Goal: Task Accomplishment & Management: Manage account settings

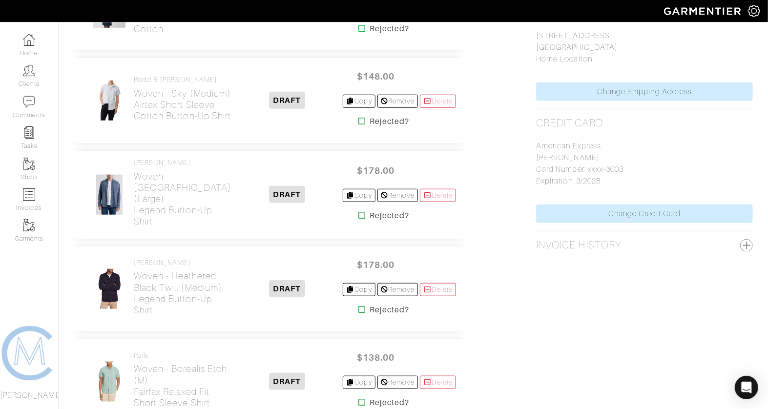
scroll to position [505, 0]
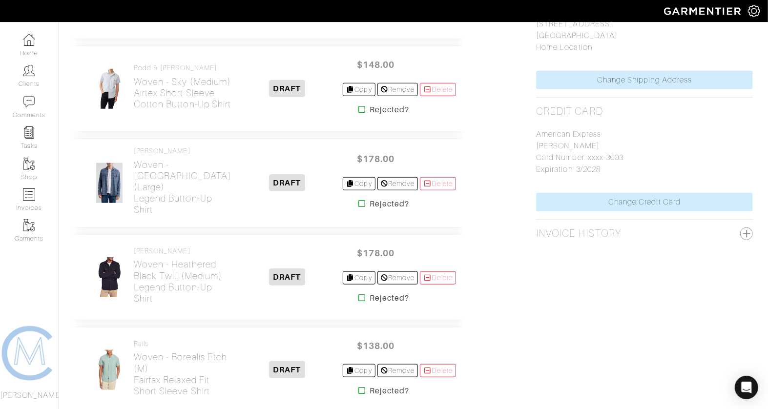
click at [359, 107] on icon at bounding box center [361, 109] width 7 height 8
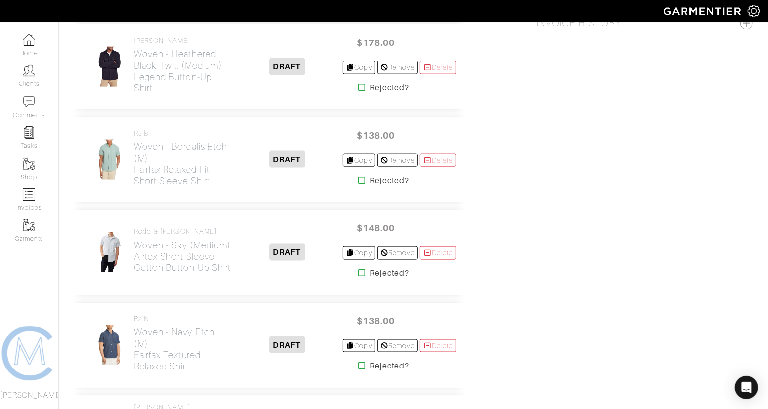
scroll to position [734, 0]
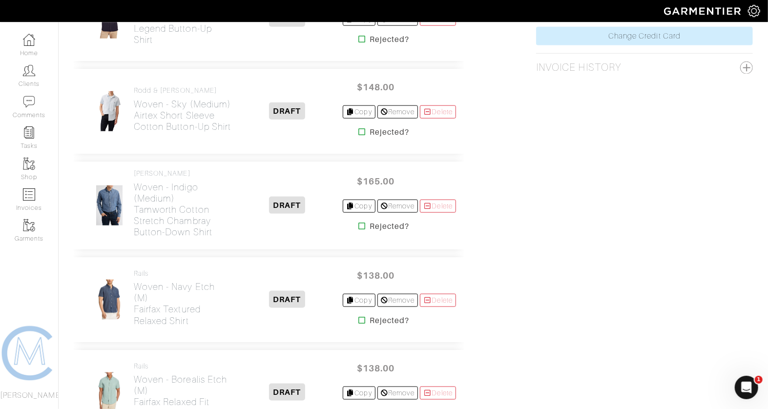
scroll to position [671, 0]
click at [359, 128] on icon at bounding box center [361, 132] width 7 height 8
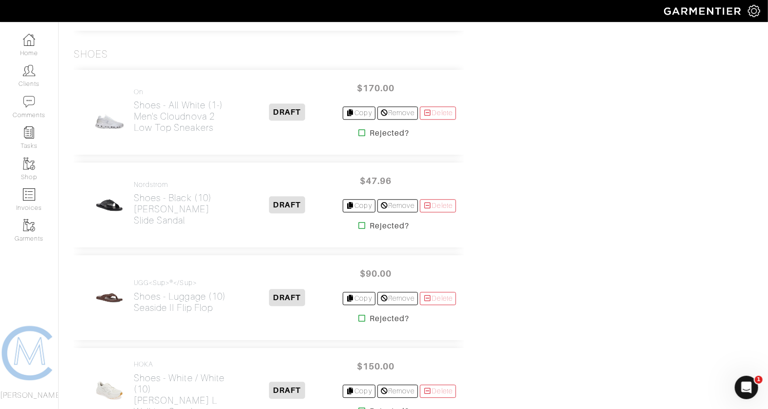
scroll to position [1609, 0]
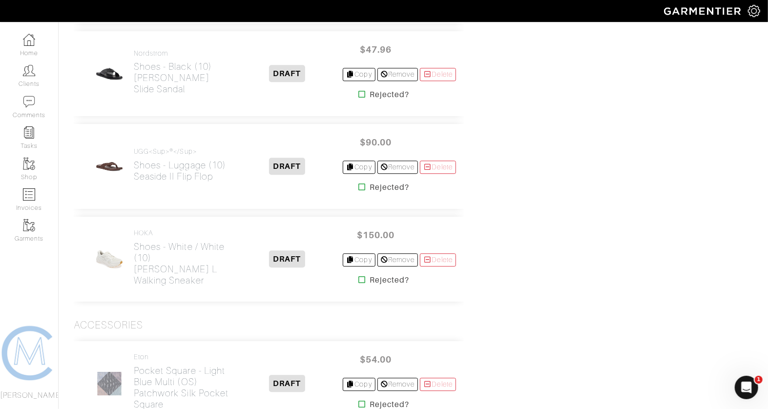
click at [359, 183] on icon at bounding box center [361, 187] width 7 height 8
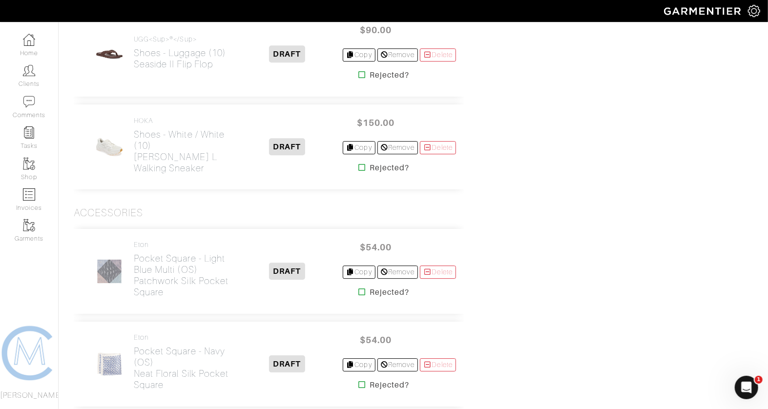
scroll to position [1737, 0]
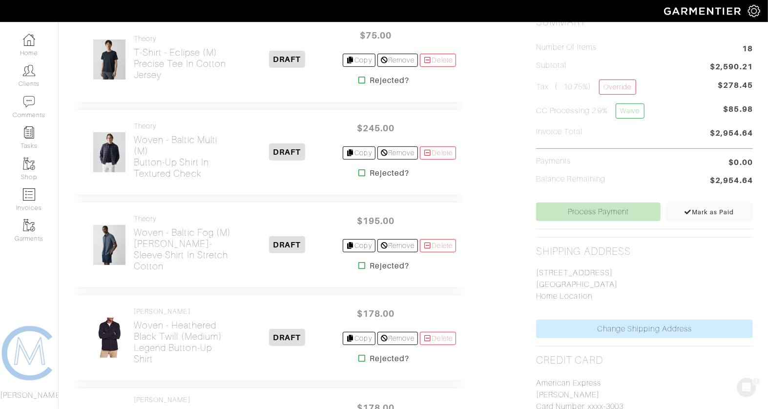
scroll to position [307, 0]
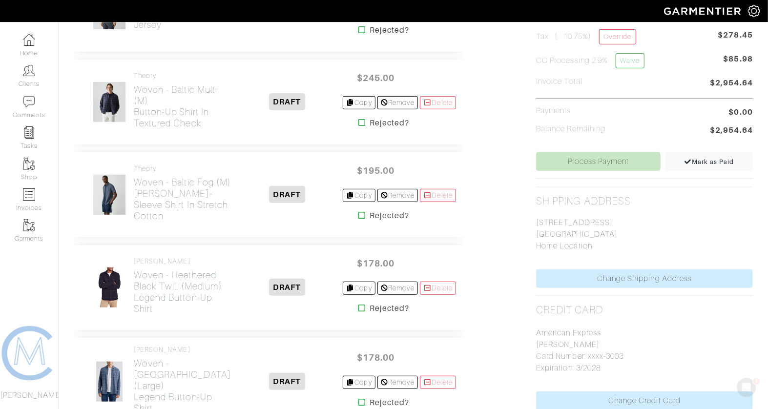
click at [358, 121] on icon at bounding box center [361, 123] width 7 height 8
click at [358, 305] on icon at bounding box center [361, 308] width 7 height 8
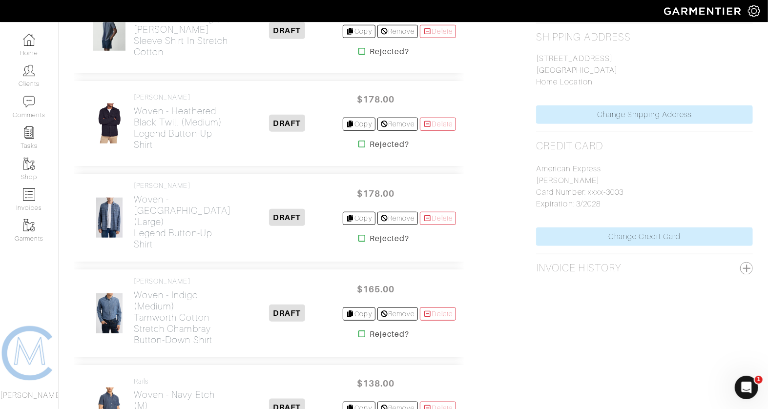
scroll to position [475, 0]
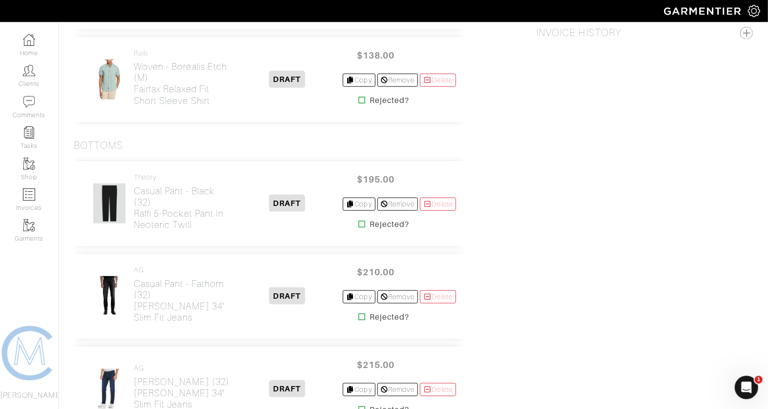
scroll to position [710, 0]
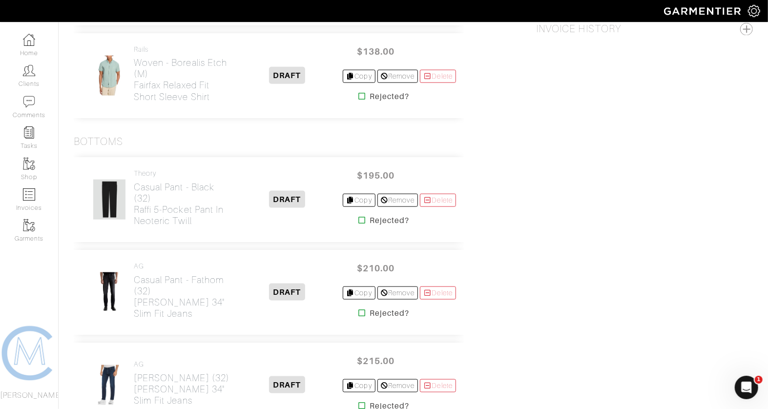
click at [358, 216] on icon at bounding box center [361, 220] width 7 height 8
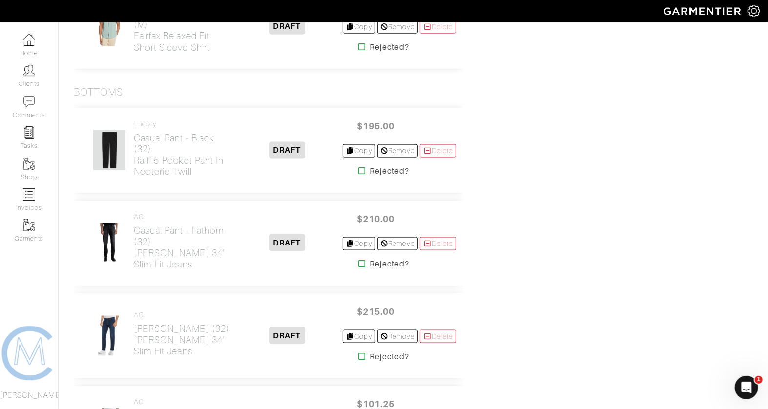
click at [358, 353] on icon at bounding box center [361, 357] width 7 height 8
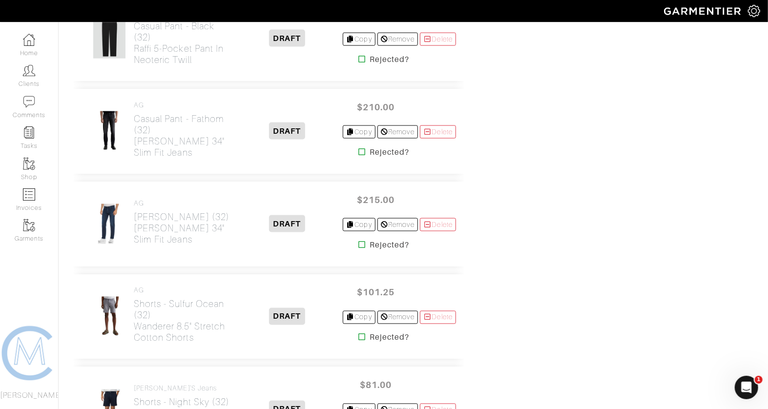
scroll to position [871, 0]
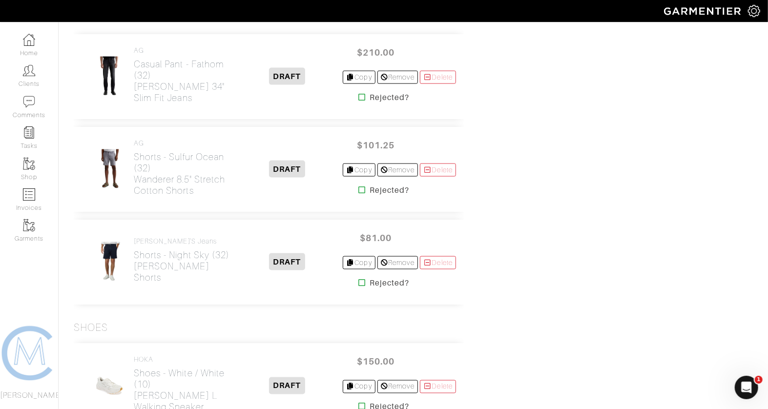
scroll to position [834, 0]
click at [358, 278] on icon at bounding box center [361, 282] width 7 height 8
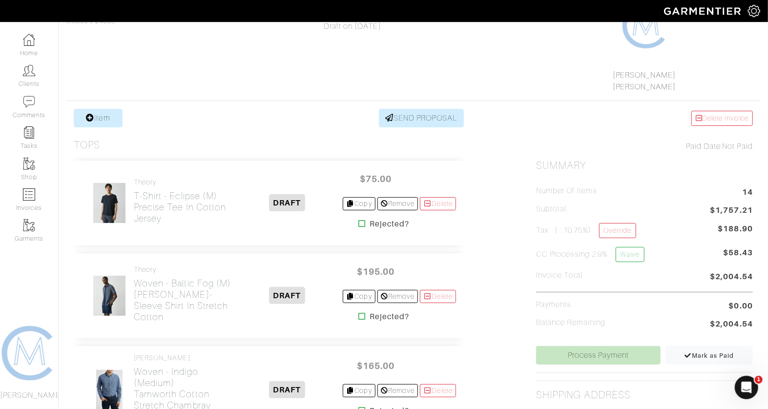
scroll to position [77, 0]
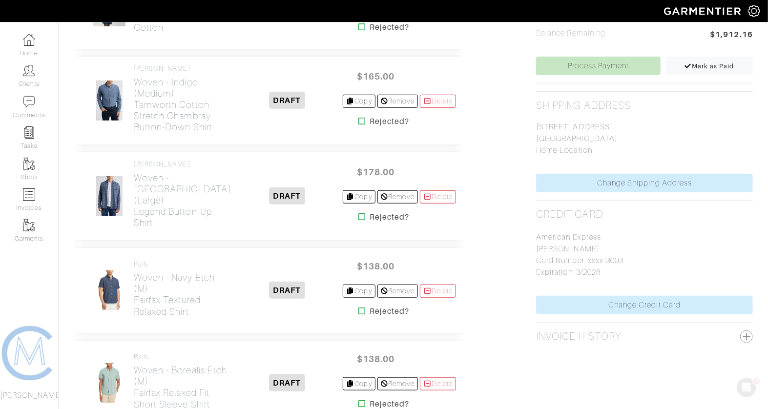
scroll to position [402, 0]
click at [358, 215] on icon at bounding box center [361, 217] width 7 height 8
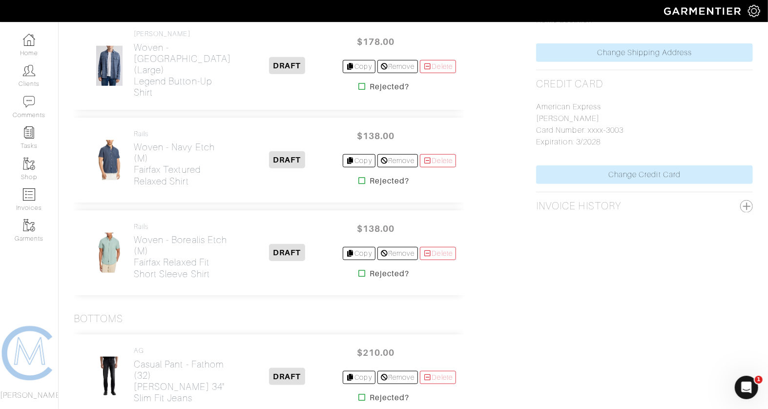
scroll to position [649, 0]
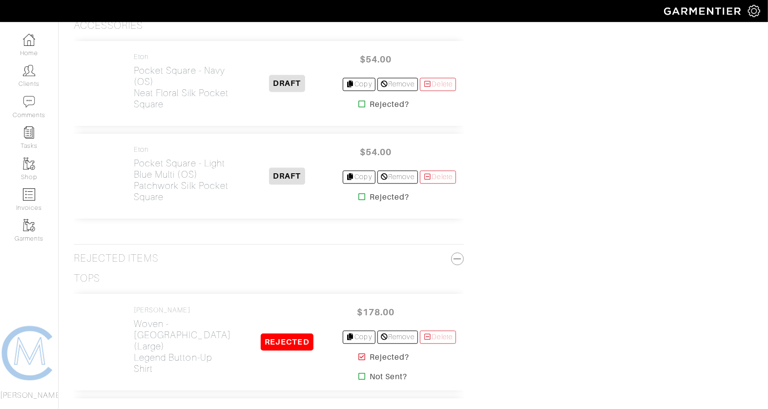
scroll to position [1258, 0]
click at [359, 100] on icon at bounding box center [361, 104] width 7 height 8
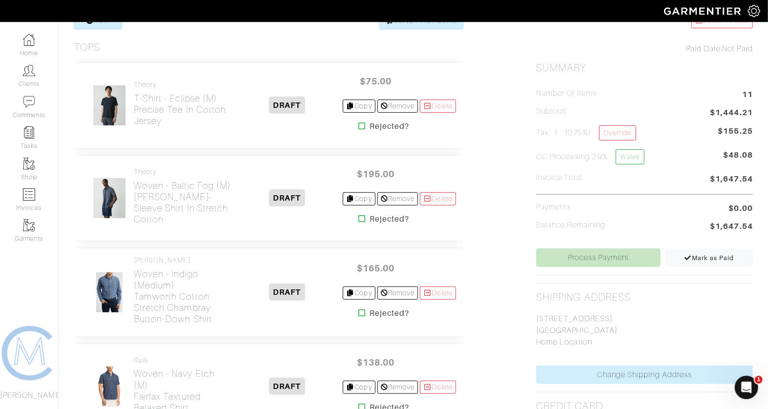
scroll to position [211, 0]
click at [614, 131] on link "Override" at bounding box center [617, 132] width 37 height 15
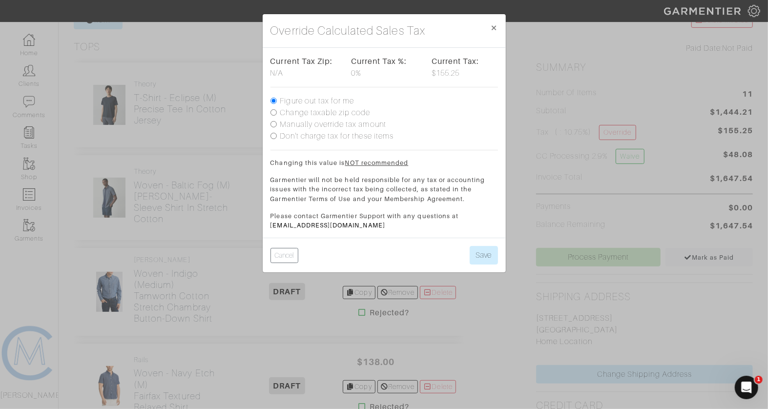
click at [359, 116] on label "Change taxable zip code" at bounding box center [325, 113] width 90 height 12
click at [277, 116] on input "Change taxable zip code" at bounding box center [274, 112] width 6 height 6
radio input "true"
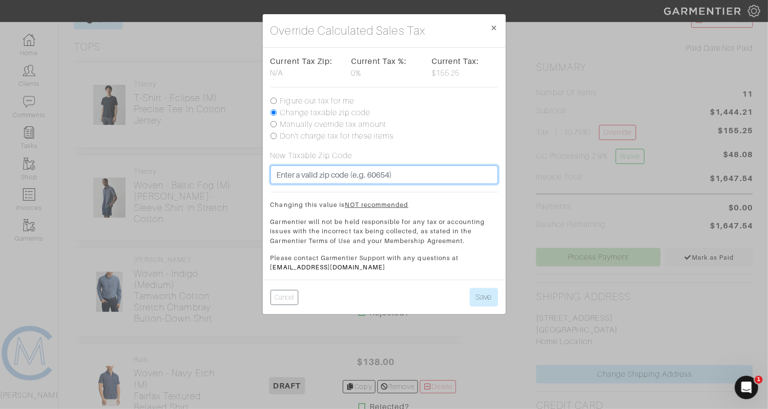
click at [349, 178] on input "text" at bounding box center [385, 175] width 228 height 19
type input "90049"
click at [470, 288] on button "Save" at bounding box center [484, 297] width 28 height 19
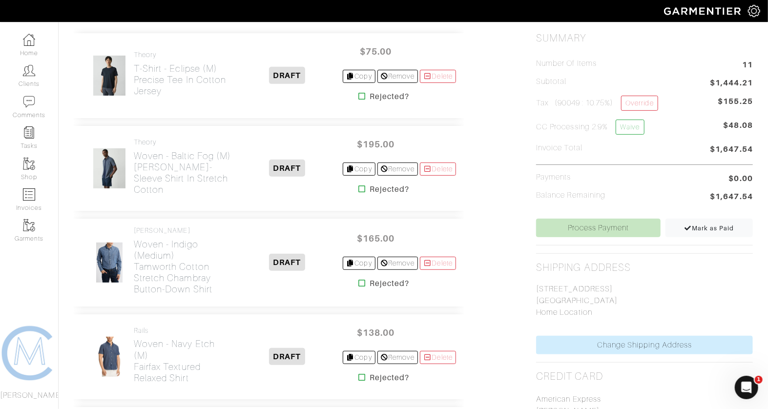
scroll to position [241, 0]
click at [358, 188] on icon at bounding box center [361, 189] width 7 height 8
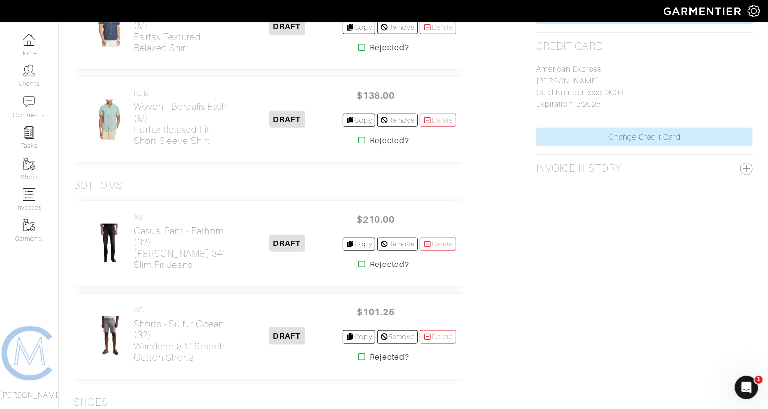
scroll to position [592, 0]
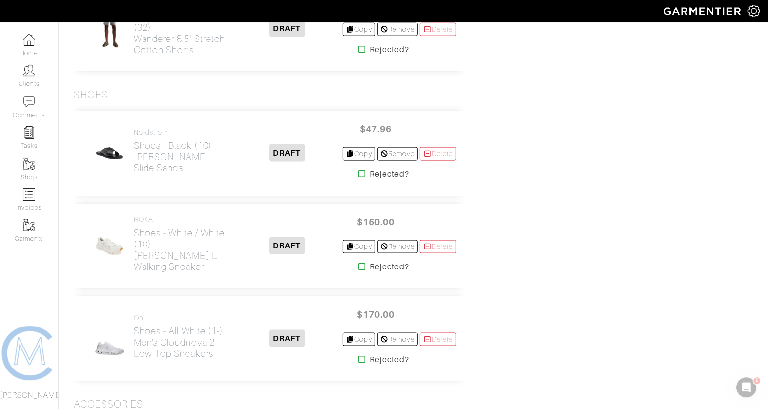
scroll to position [786, 0]
click at [358, 355] on icon at bounding box center [361, 358] width 7 height 8
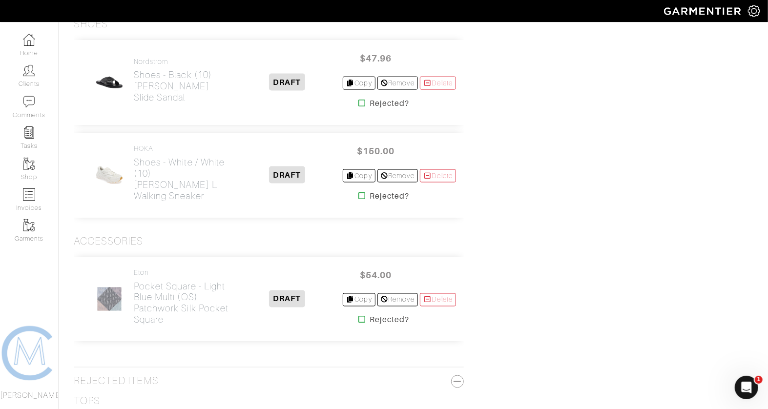
scroll to position [856, 0]
click at [178, 86] on h2 "Shoes - Black (10) Tanner Slide Sandal" at bounding box center [183, 86] width 98 height 34
click at [161, 182] on h2 "Shoes - White / White (10) Clifton L Walking Sneaker" at bounding box center [183, 178] width 98 height 45
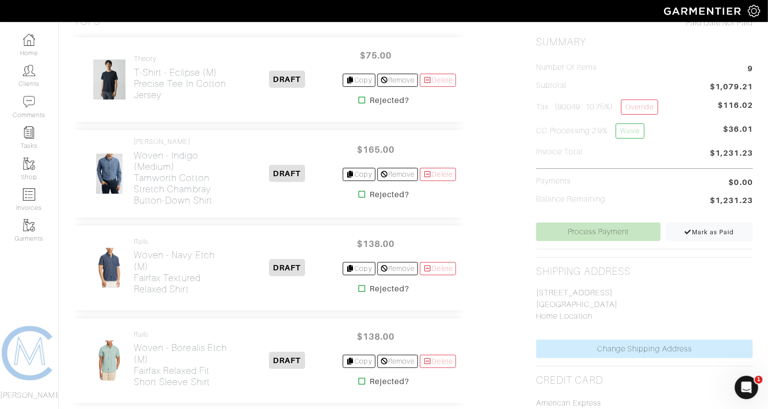
scroll to position [235, 0]
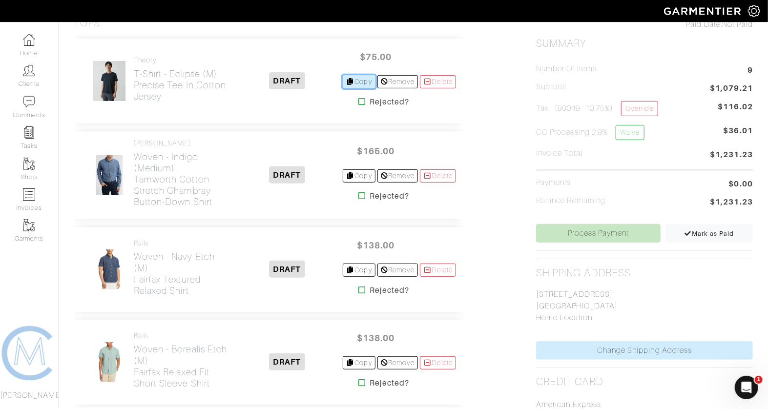
click at [349, 81] on icon at bounding box center [350, 81] width 9 height 7
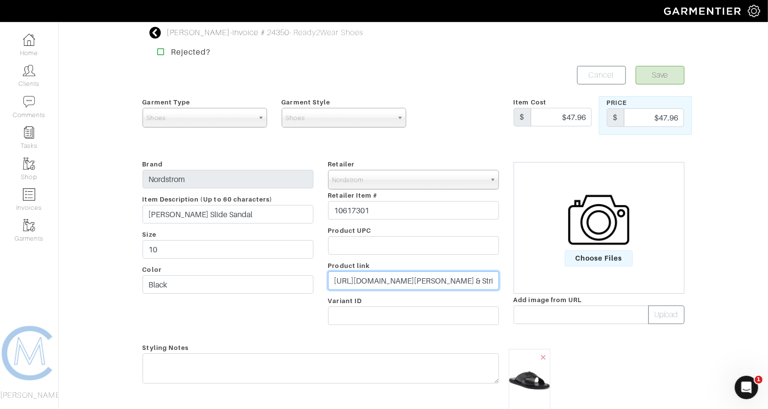
click at [365, 282] on input "https://www.nordstrom.com/s/tanner-slide-sandal-men/8127815?breadcrumb=Home/All…" at bounding box center [413, 280] width 171 height 19
click at [382, 282] on input "[URL][DOMAIN_NAME][PERSON_NAME]" at bounding box center [413, 280] width 171 height 19
click at [382, 282] on input "https://www.nordstrom.com/s/hoka-clifton-l-walking-sneaker-men/7501128" at bounding box center [413, 280] width 171 height 19
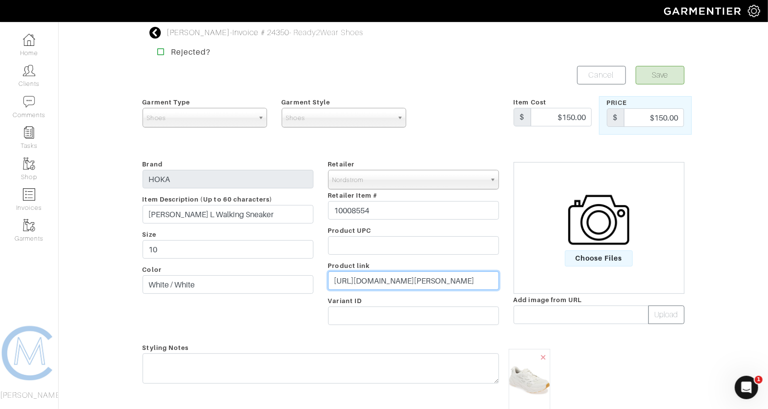
click at [382, 282] on input "https://www.nordstrom.com/s/hoka-clifton-l-walking-sneaker-men/7501128" at bounding box center [413, 280] width 171 height 19
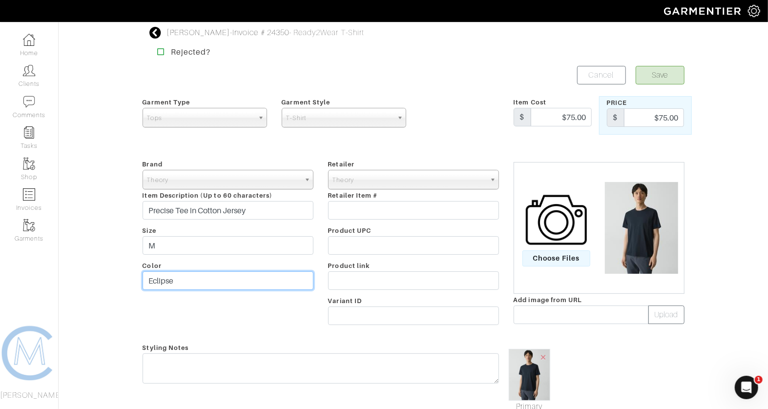
click at [180, 287] on input "Eclipse" at bounding box center [228, 280] width 171 height 19
type input "BLACK"
click at [666, 69] on button "Save" at bounding box center [660, 75] width 49 height 19
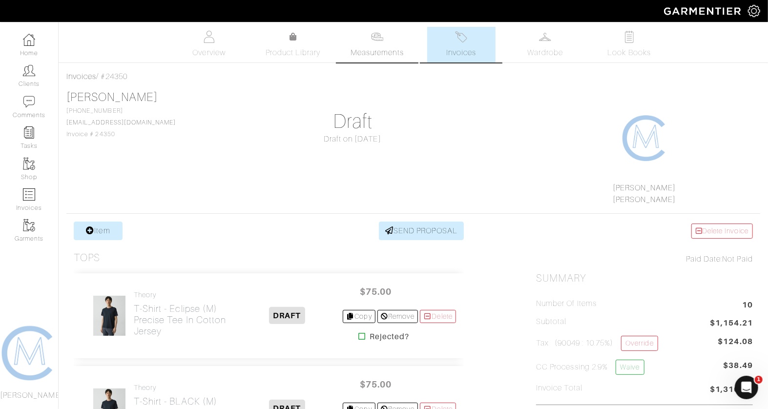
click at [372, 61] on link "Measurements" at bounding box center [377, 45] width 69 height 36
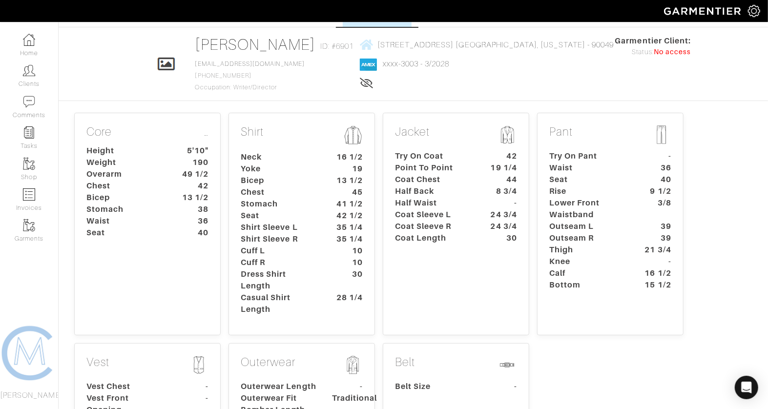
scroll to position [43, 0]
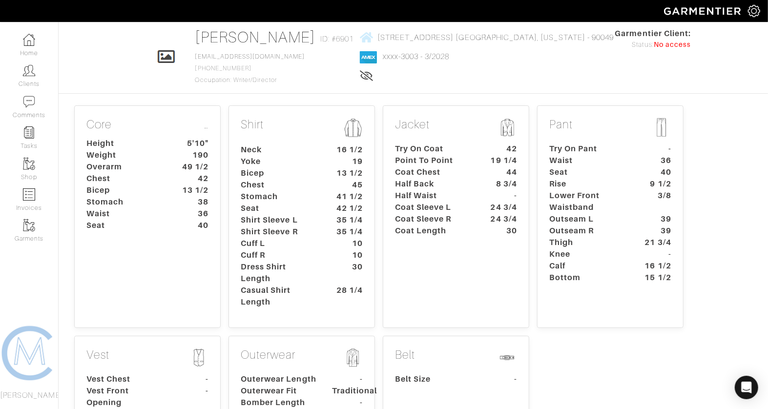
click at [204, 185] on dt "13 1/2" at bounding box center [192, 191] width 45 height 12
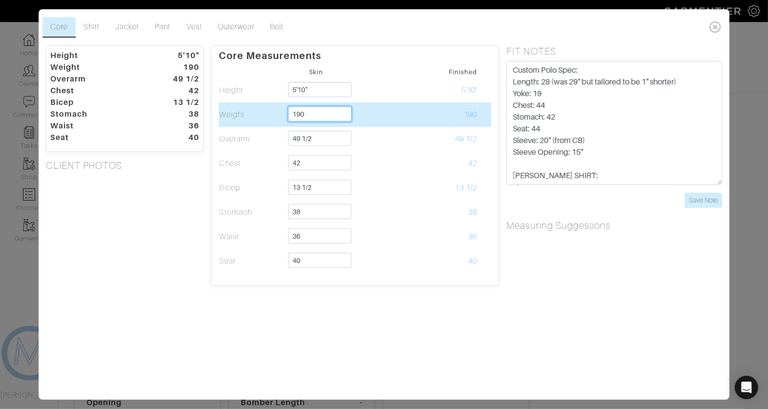
click at [307, 114] on input "190" at bounding box center [319, 113] width 63 height 15
click at [300, 114] on input "190" at bounding box center [319, 113] width 63 height 15
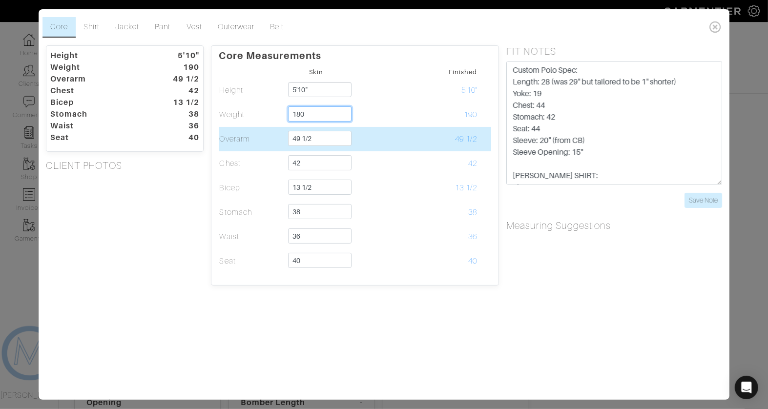
type input "180"
click at [321, 141] on input "49 1/2" at bounding box center [319, 138] width 63 height 15
drag, startPoint x: 296, startPoint y: 135, endPoint x: 378, endPoint y: 142, distance: 81.8
click at [378, 142] on tr "Overarm 49 1/2 49 1/2" at bounding box center [355, 139] width 272 height 24
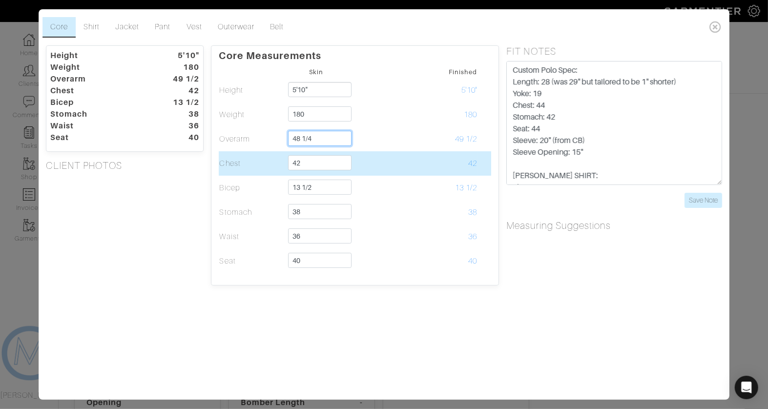
type input "48 1/4"
click at [347, 160] on input "42" at bounding box center [319, 162] width 63 height 15
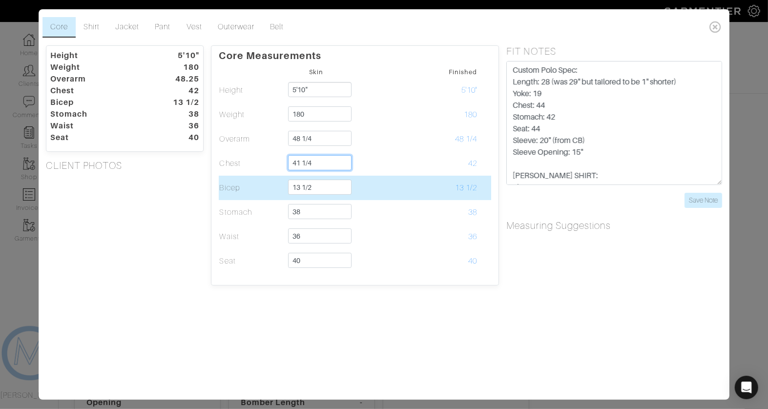
type input "41 1/4"
click at [335, 184] on input "13 1/2" at bounding box center [319, 187] width 63 height 15
drag, startPoint x: 295, startPoint y: 188, endPoint x: 388, endPoint y: 190, distance: 92.8
click at [388, 191] on tr "Bicep 13 1/2 13 1/2" at bounding box center [355, 188] width 272 height 24
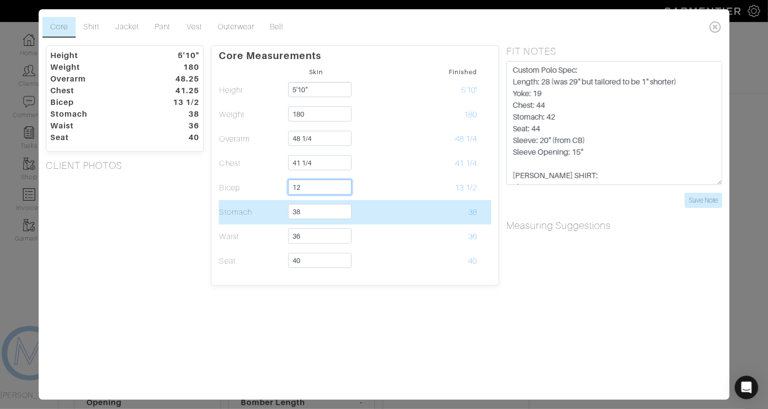
type input "12"
click at [298, 207] on input "38" at bounding box center [319, 211] width 63 height 15
drag, startPoint x: 299, startPoint y: 210, endPoint x: 268, endPoint y: 207, distance: 31.4
click at [267, 207] on tr "Stomach 38 38" at bounding box center [355, 212] width 272 height 24
click at [311, 210] on input "38" at bounding box center [319, 211] width 63 height 15
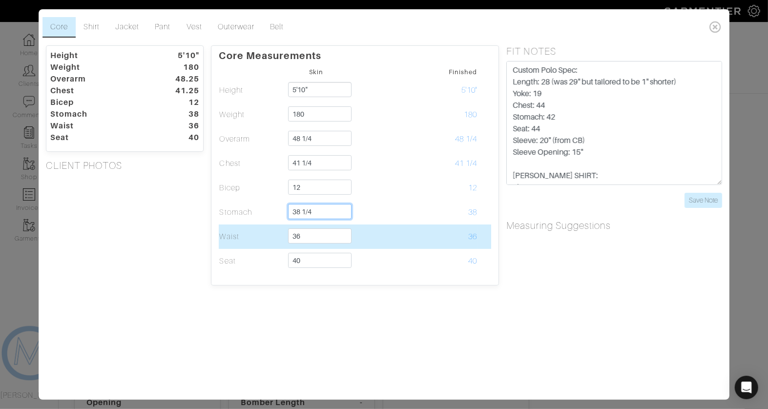
type input "38 1/4"
click at [303, 235] on input "36" at bounding box center [319, 236] width 63 height 15
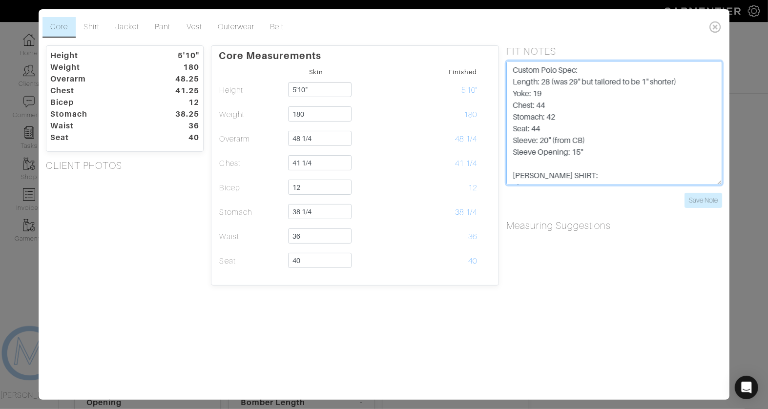
click at [509, 67] on textarea "Custom Polo Spec: Length: 28 (was 29" but tailored to be 1" shorter) Yoke: 19 C…" at bounding box center [614, 123] width 216 height 124
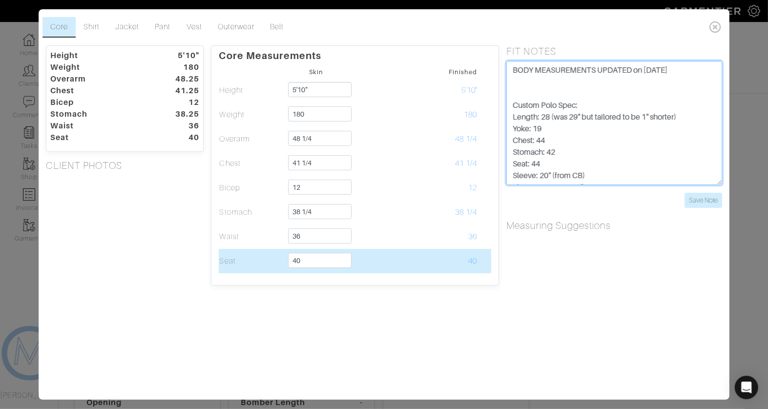
type textarea "BODY MEASUREMENTS UPDATED on 8/12/25 Custom Polo Spec: Length: 28 (was 29" but …"
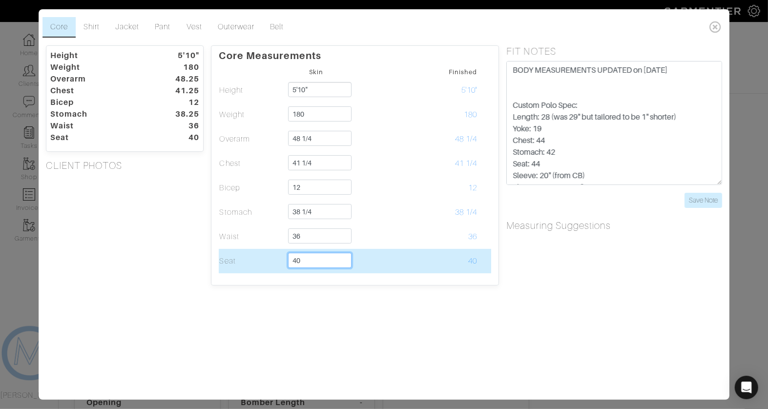
click at [326, 262] on input "40" at bounding box center [319, 260] width 63 height 15
drag, startPoint x: 295, startPoint y: 259, endPoint x: 278, endPoint y: 260, distance: 17.1
click at [278, 260] on tr "Seat 49 3/4 40" at bounding box center [355, 261] width 272 height 24
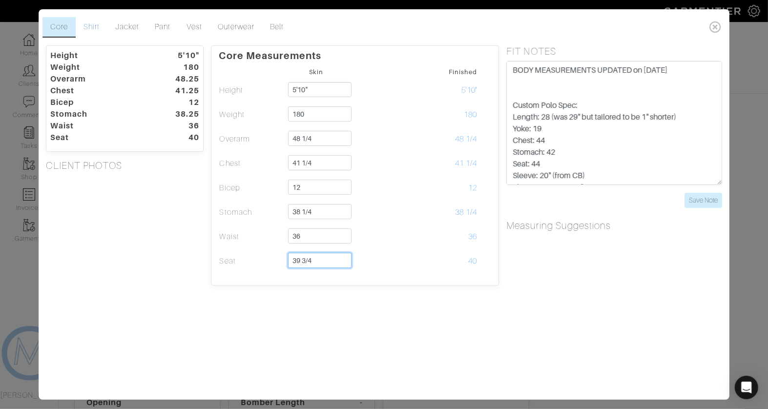
type input "39 3/4"
click at [87, 27] on link "Shirt" at bounding box center [92, 27] width 32 height 21
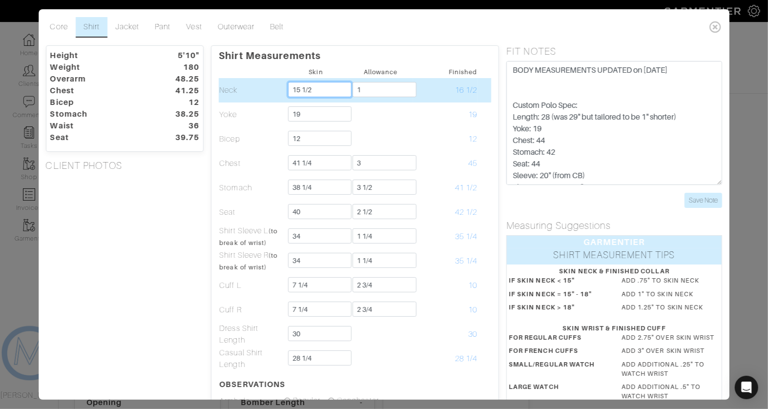
drag, startPoint x: 303, startPoint y: 89, endPoint x: 340, endPoint y: 89, distance: 37.6
click at [340, 89] on input "15 1/2" at bounding box center [319, 89] width 63 height 15
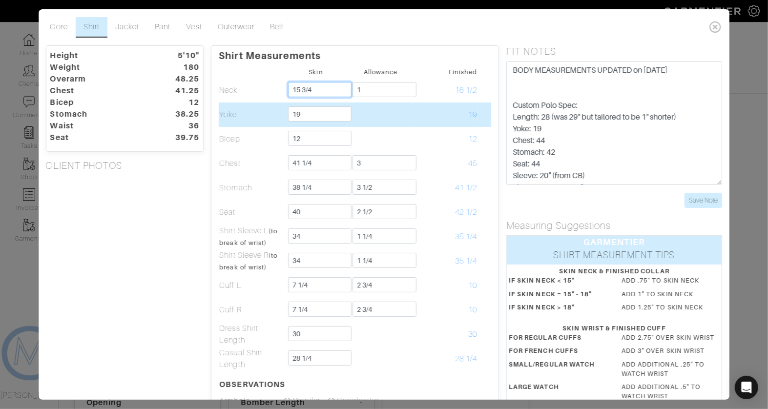
type input "15 3/4"
click at [323, 120] on input "19" at bounding box center [319, 113] width 63 height 15
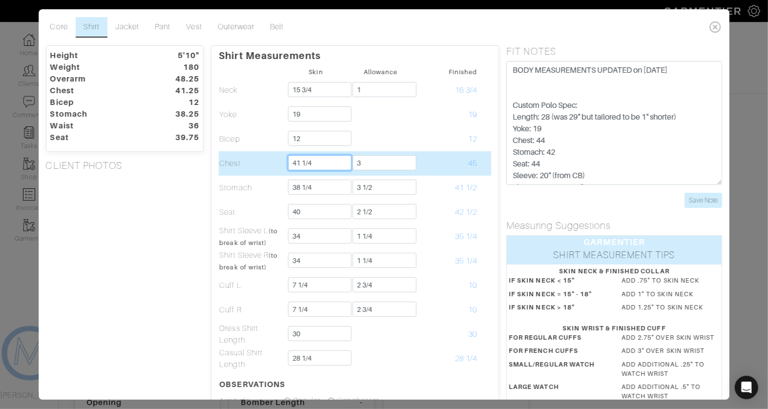
click at [308, 166] on input "41 1/4" at bounding box center [319, 162] width 63 height 15
click at [327, 165] on input "41 1/4" at bounding box center [319, 162] width 63 height 15
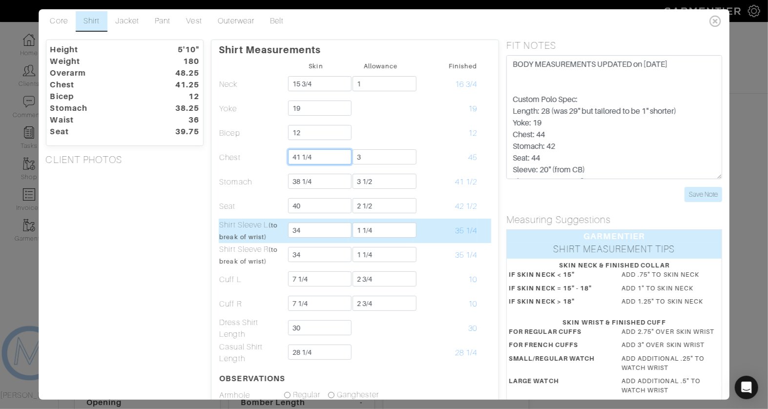
scroll to position [3, 0]
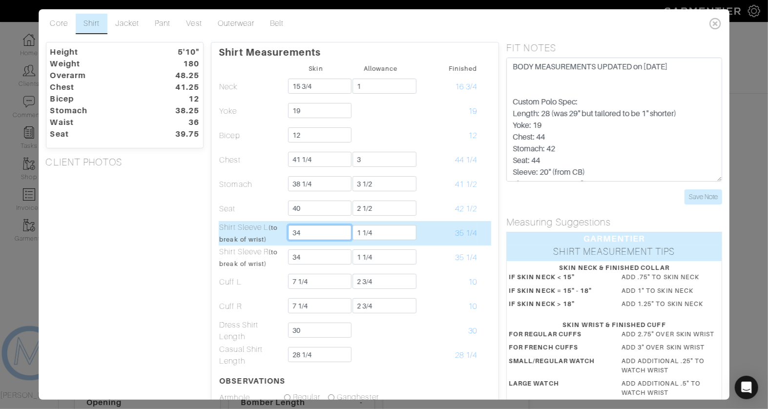
click at [322, 235] on input "34" at bounding box center [319, 232] width 63 height 15
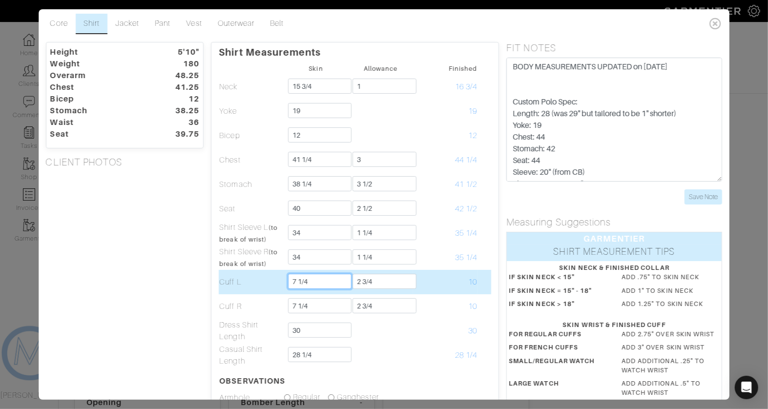
click at [320, 282] on input "7 1/4" at bounding box center [319, 281] width 63 height 15
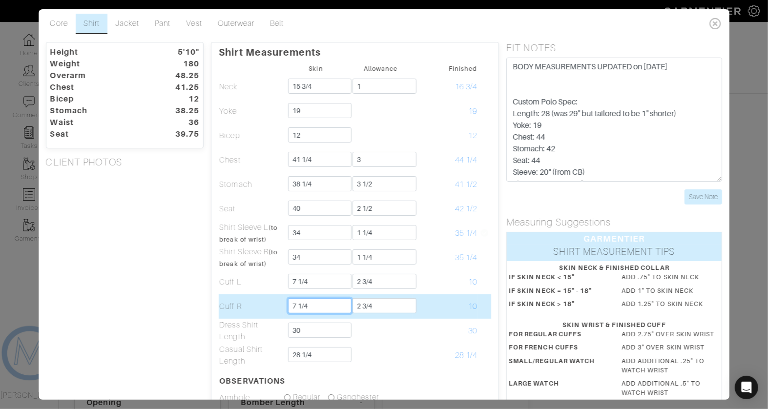
click at [318, 304] on input "7 1/4" at bounding box center [319, 305] width 63 height 15
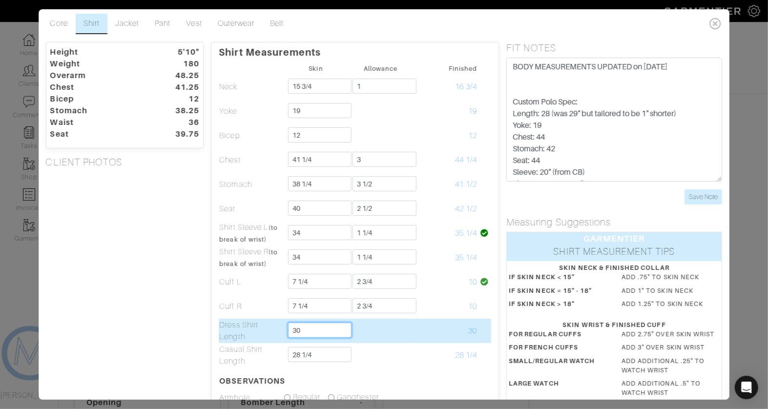
click at [316, 331] on input "30" at bounding box center [319, 330] width 63 height 15
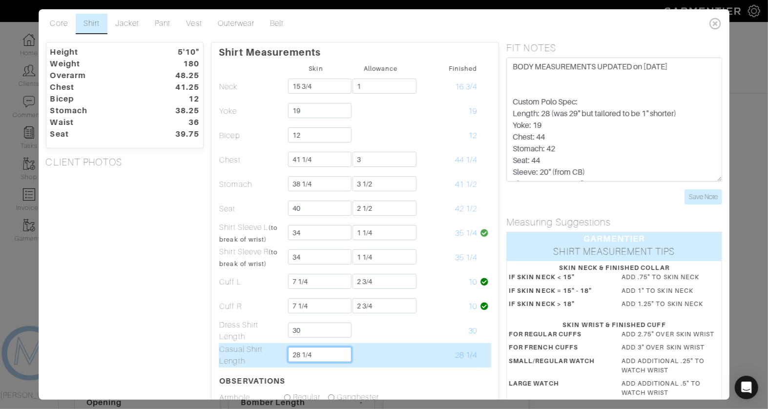
click at [319, 358] on input "28 1/4" at bounding box center [319, 354] width 63 height 15
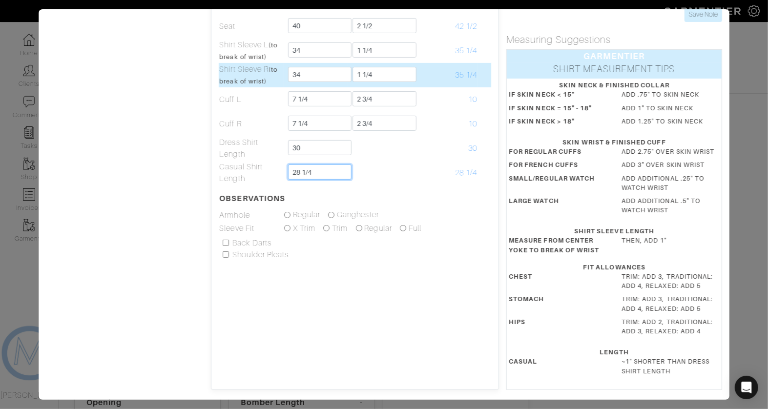
scroll to position [156, 0]
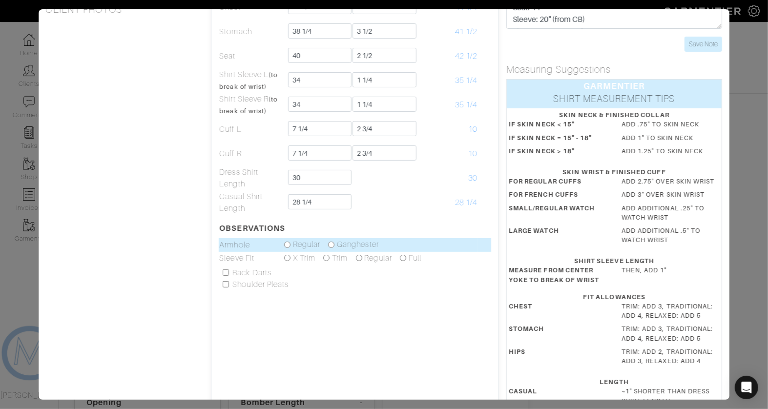
click at [349, 242] on label "Ganghester" at bounding box center [358, 245] width 42 height 12
click at [333, 245] on input "radio" at bounding box center [331, 245] width 6 height 6
radio input "true"
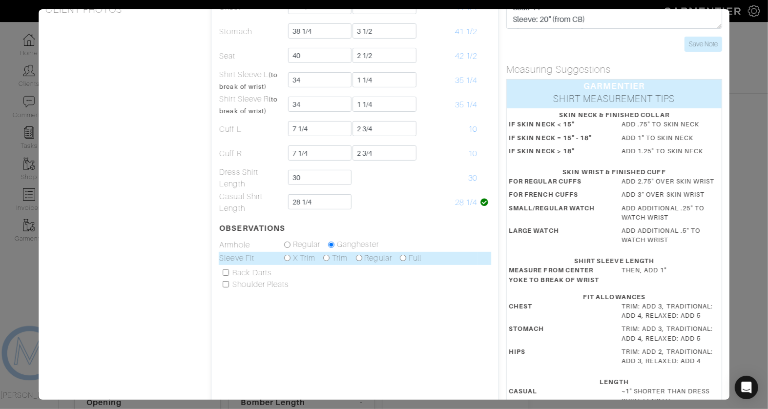
click at [323, 256] on td "X Trim Trim Regular Full" at bounding box center [381, 259] width 194 height 14
click at [328, 256] on input "radio" at bounding box center [326, 258] width 6 height 6
radio input "true"
click at [225, 281] on input "checkbox" at bounding box center [226, 284] width 6 height 6
checkbox input "true"
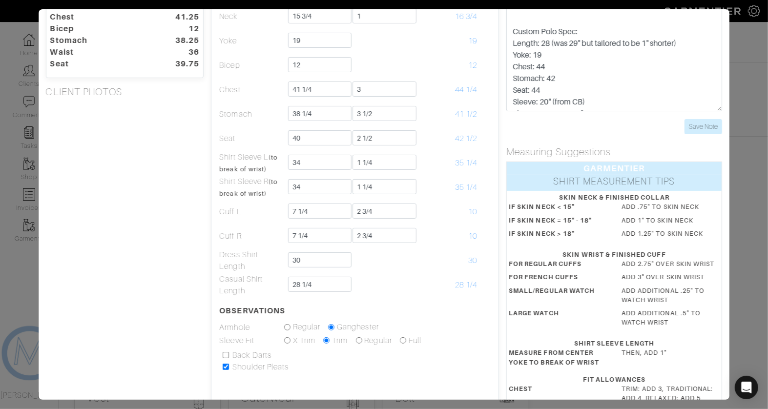
scroll to position [0, 0]
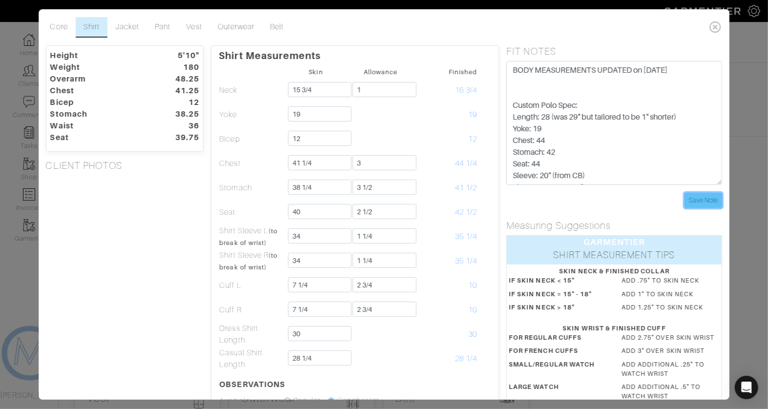
click at [695, 204] on input "Save Note" at bounding box center [704, 200] width 38 height 15
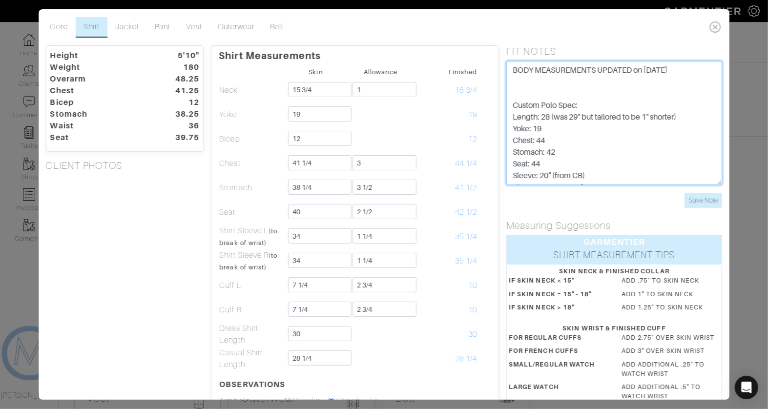
click at [529, 90] on textarea "Custom Polo Spec: Length: 28 (was 29" but tailored to be 1" shorter) Yoke: 19 C…" at bounding box center [614, 123] width 216 height 124
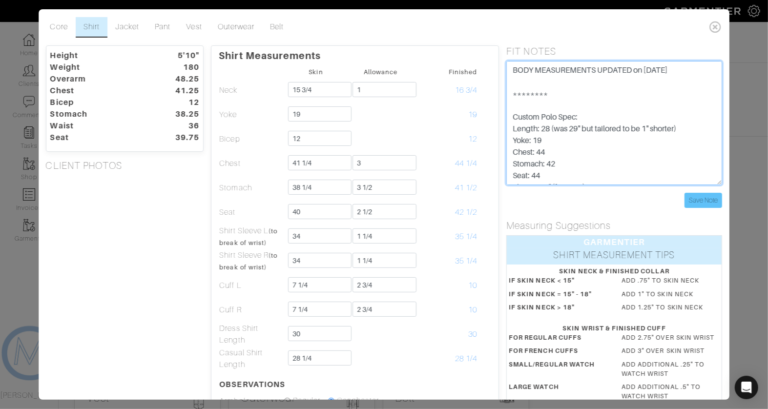
type textarea "BODY MEASUREMENTS UPDATED on 8/12/25 ******** Custom Polo Spec: Length: 28 (was…"
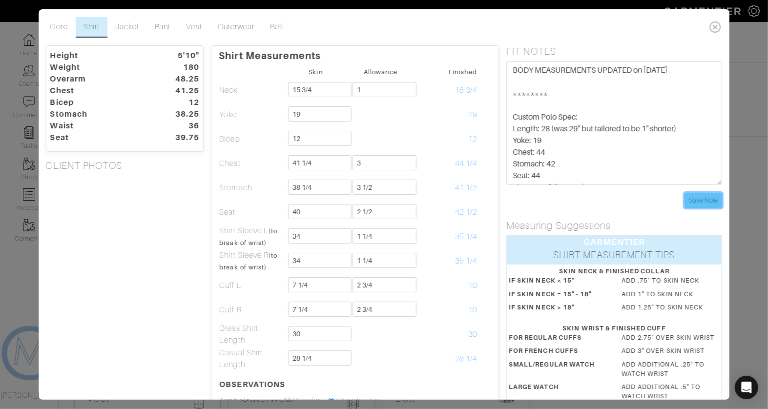
click at [713, 198] on input "Save Note" at bounding box center [704, 200] width 38 height 15
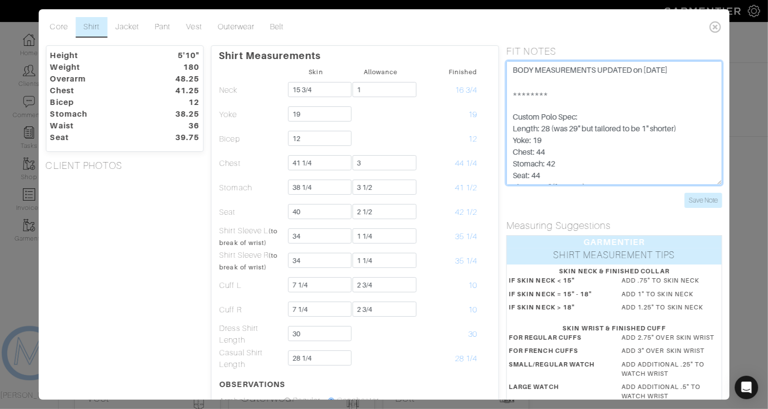
click at [594, 119] on textarea "Custom Polo Spec: Length: 28 (was 29" but tailored to be 1" shorter) Yoke: 19 C…" at bounding box center [614, 123] width 216 height 124
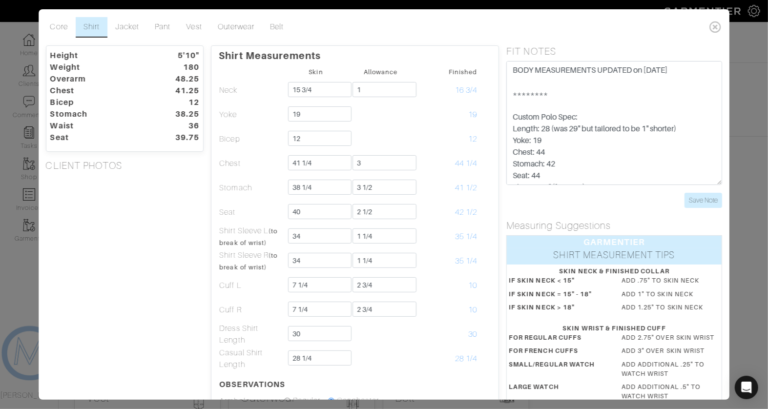
click at [718, 25] on icon at bounding box center [716, 27] width 20 height 20
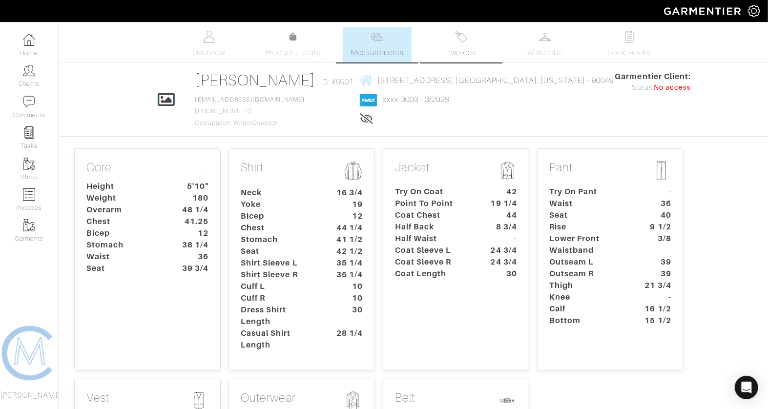
click at [452, 31] on link "Invoices" at bounding box center [461, 45] width 68 height 36
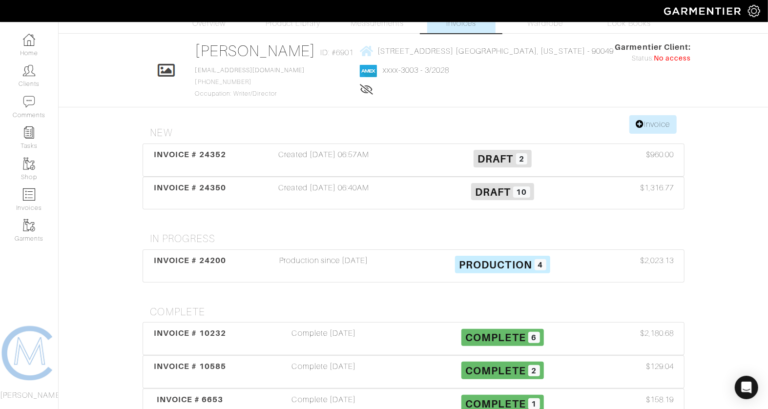
scroll to position [34, 0]
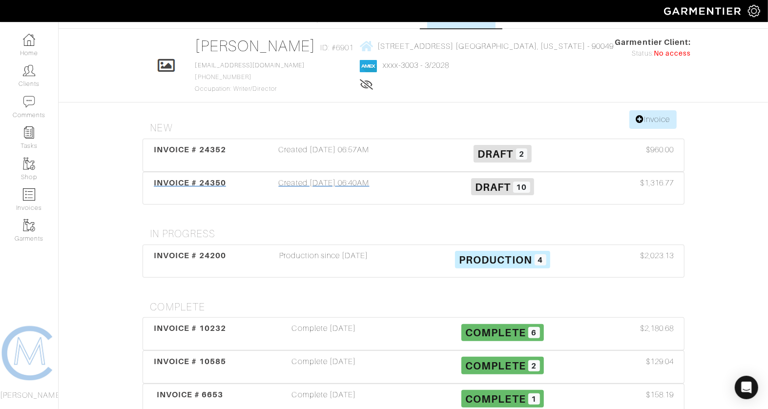
click at [339, 182] on div "Created [DATE] 06:40AM" at bounding box center [324, 188] width 179 height 22
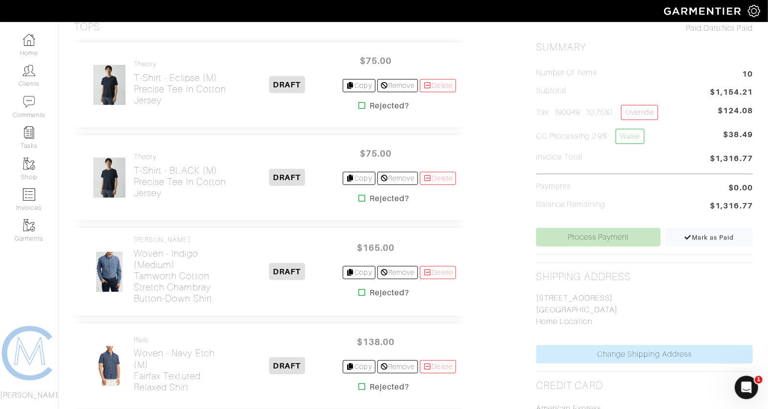
click at [742, 383] on icon "Open Intercom Messenger" at bounding box center [746, 387] width 16 height 16
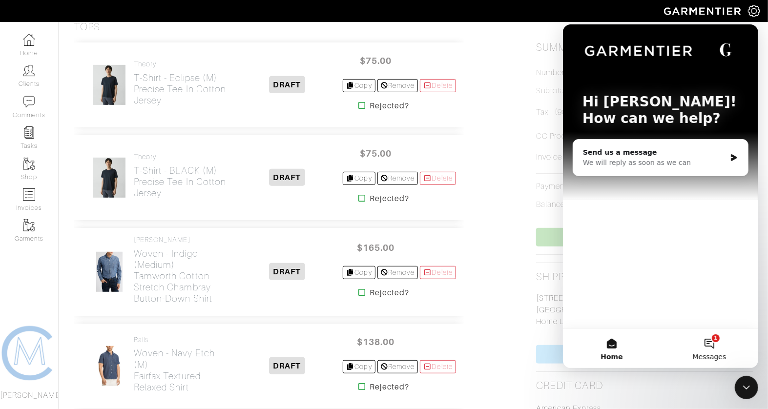
click at [712, 349] on button "1 Messages" at bounding box center [709, 348] width 98 height 39
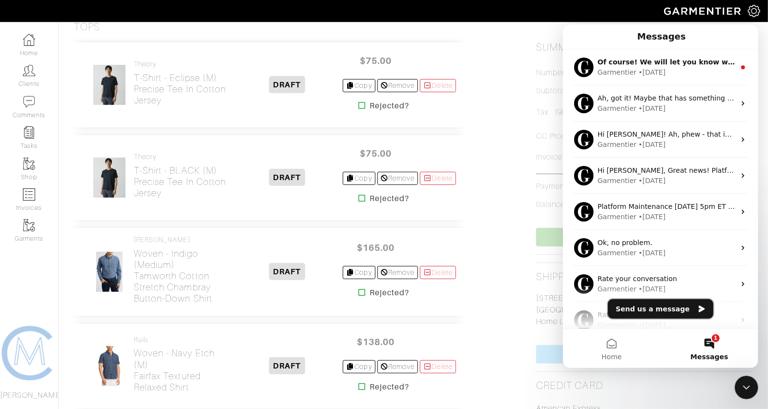
click at [643, 309] on button "Send us a message" at bounding box center [659, 309] width 105 height 20
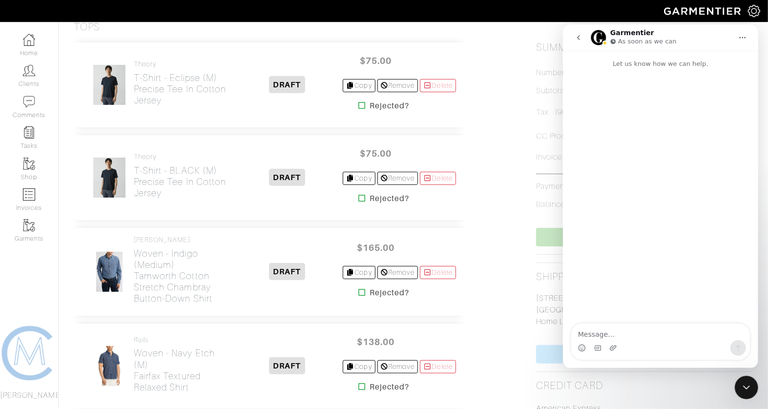
click at [630, 333] on textarea "Message…" at bounding box center [660, 331] width 179 height 17
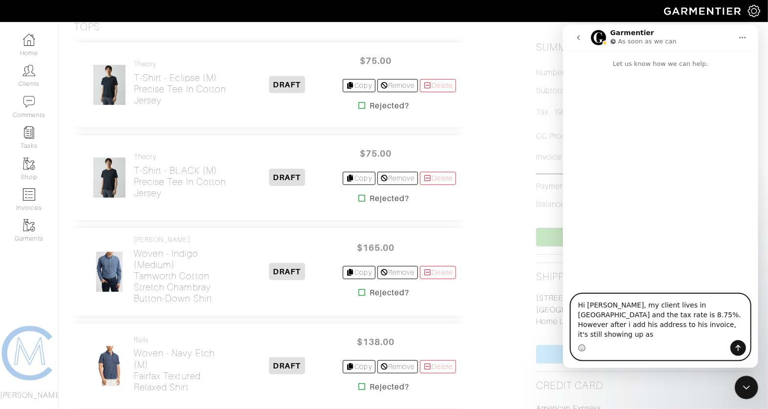
type textarea "Hi Garmentier, my client lives in Brentwood and the tax rate is 8.75%. However …"
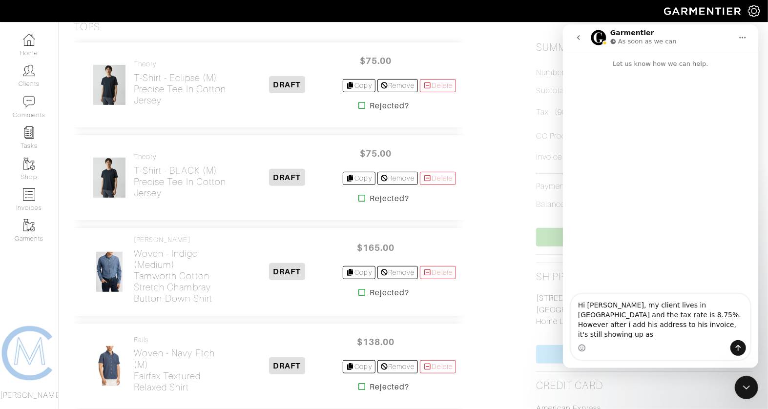
click at [740, 393] on icon "Close Intercom Messenger" at bounding box center [746, 387] width 12 height 12
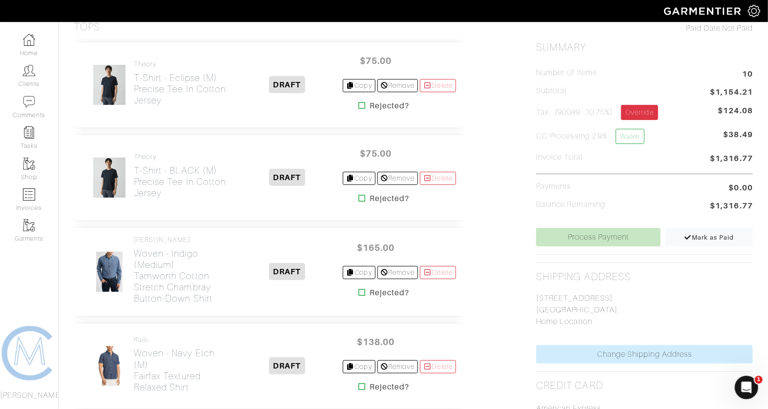
click at [652, 115] on link "Override" at bounding box center [639, 112] width 37 height 15
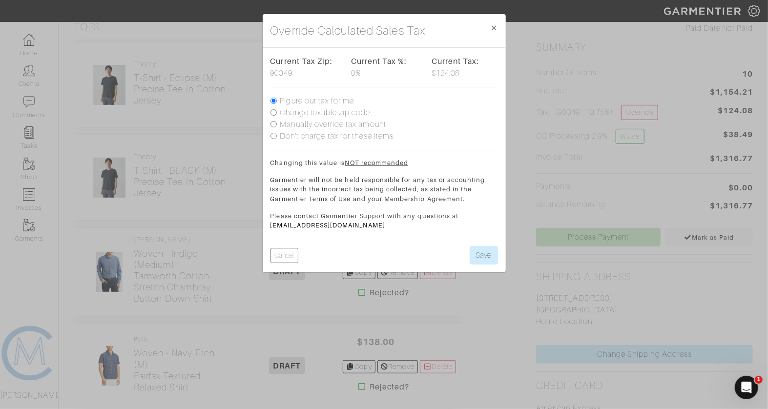
click at [312, 101] on label "Figure out tax for me" at bounding box center [317, 101] width 74 height 12
click at [277, 101] on input "Figure out tax for me" at bounding box center [274, 101] width 6 height 6
click at [311, 117] on label "Change taxable zip code" at bounding box center [325, 113] width 90 height 12
click at [277, 116] on input "Change taxable zip code" at bounding box center [274, 112] width 6 height 6
radio input "true"
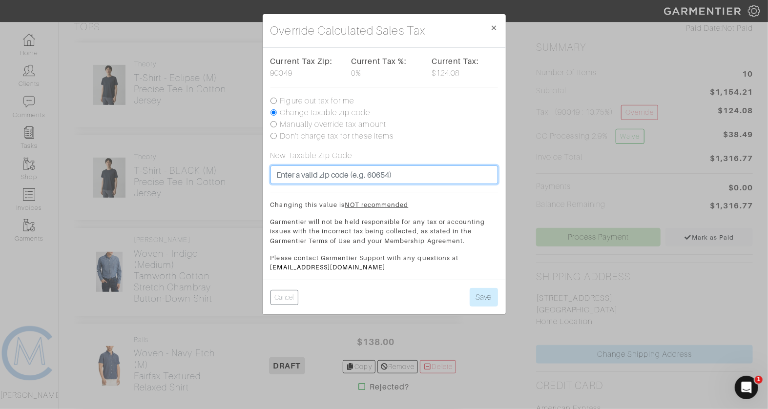
click at [304, 174] on input "text" at bounding box center [385, 175] width 228 height 19
type input "90292"
click at [470, 288] on button "Save" at bounding box center [484, 297] width 28 height 19
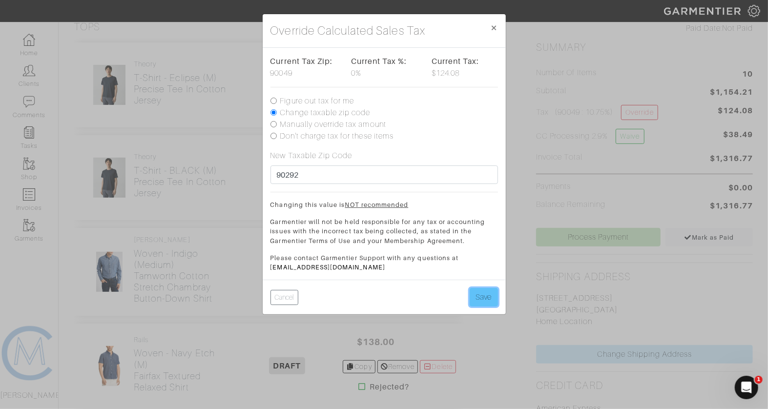
click at [475, 293] on button "Save" at bounding box center [484, 297] width 28 height 19
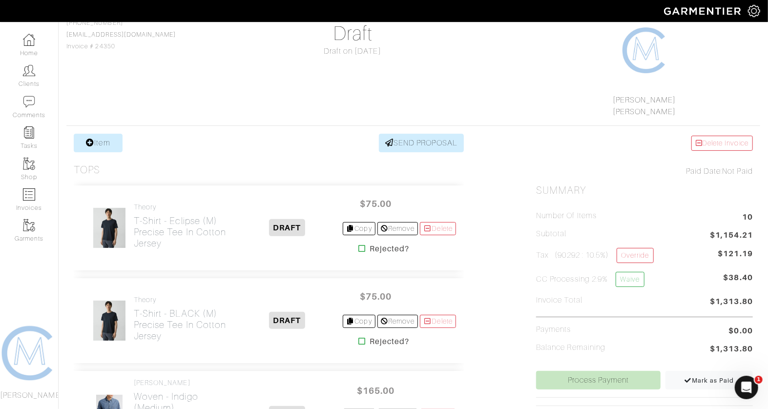
scroll to position [86, 0]
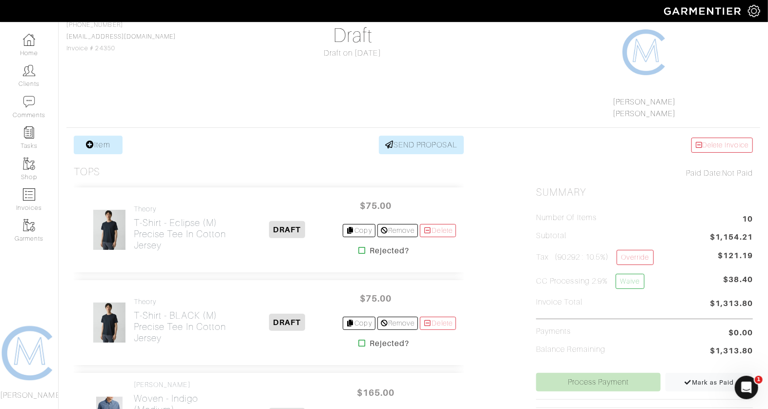
click at [743, 386] on icon "Open Intercom Messenger" at bounding box center [746, 387] width 16 height 16
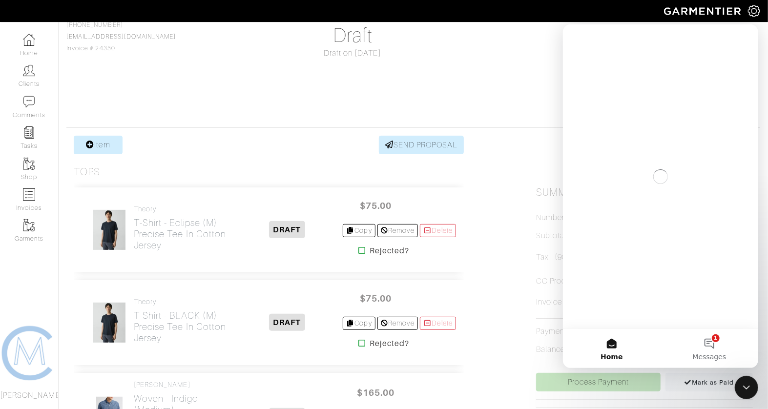
scroll to position [0, 0]
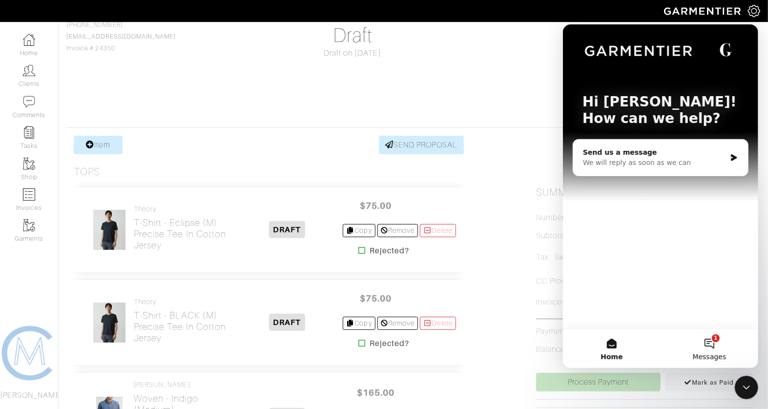
click at [709, 341] on button "1 Messages" at bounding box center [709, 348] width 98 height 39
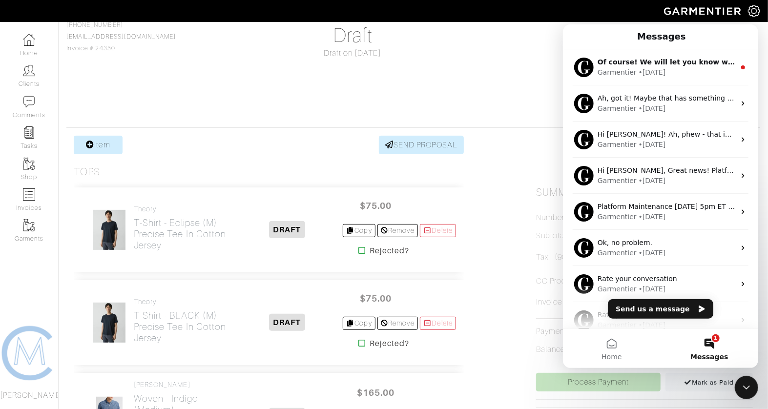
click at [744, 377] on div "Close Intercom Messenger" at bounding box center [745, 386] width 23 height 23
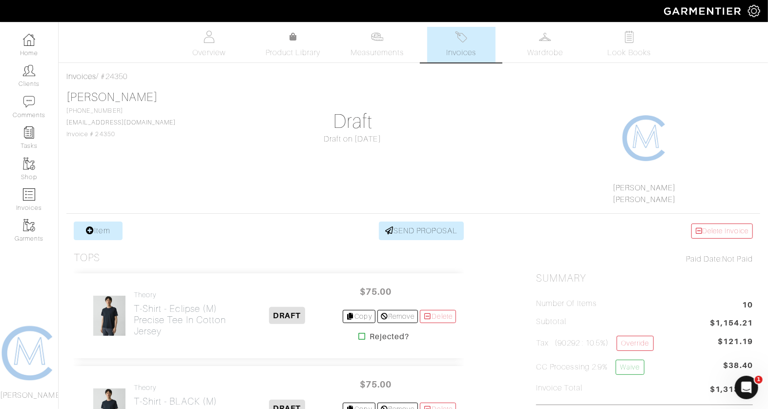
click at [456, 51] on span "Invoices" at bounding box center [461, 53] width 30 height 12
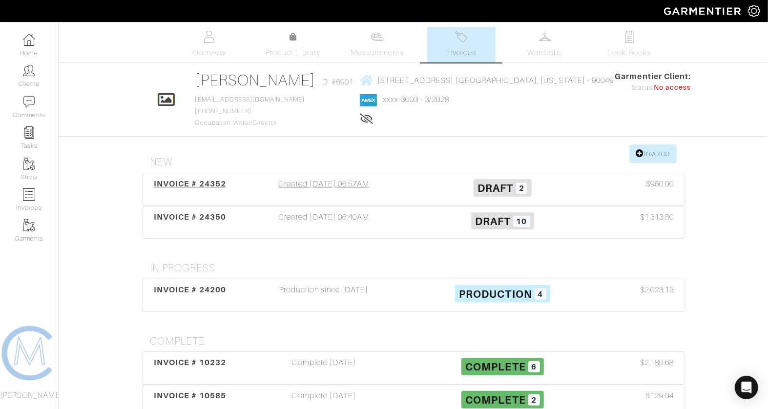
click at [282, 181] on div "Created [DATE] 06:57AM" at bounding box center [324, 189] width 179 height 22
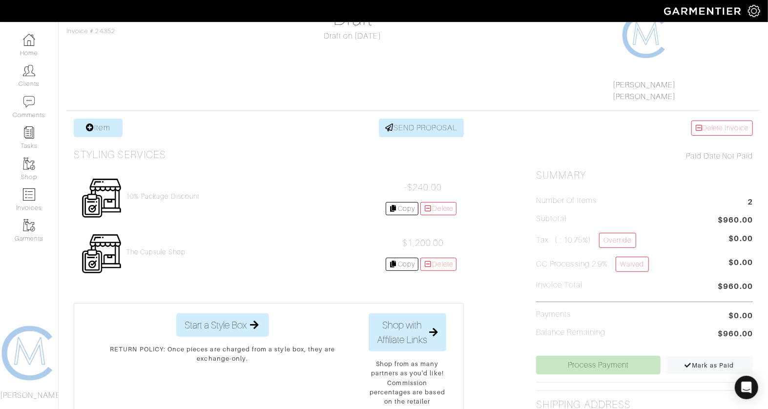
scroll to position [104, 0]
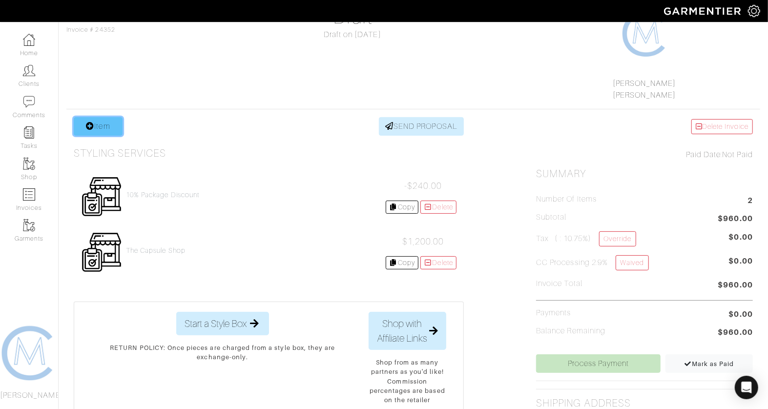
click at [108, 119] on link "Item" at bounding box center [98, 126] width 49 height 19
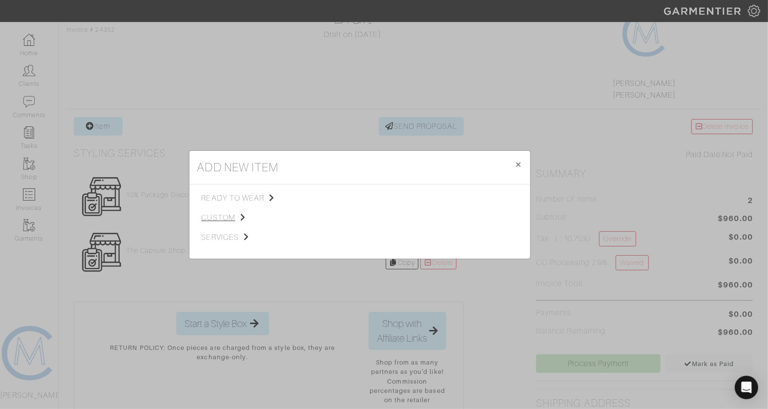
click at [226, 217] on span "custom" at bounding box center [251, 218] width 98 height 12
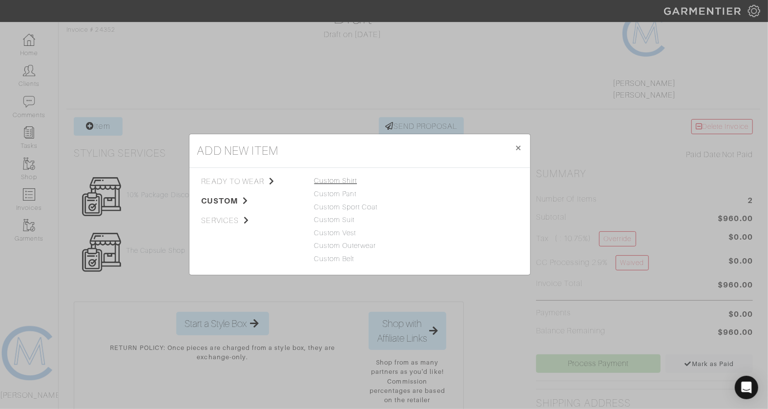
click at [347, 180] on link "Custom Shirt" at bounding box center [335, 181] width 43 height 8
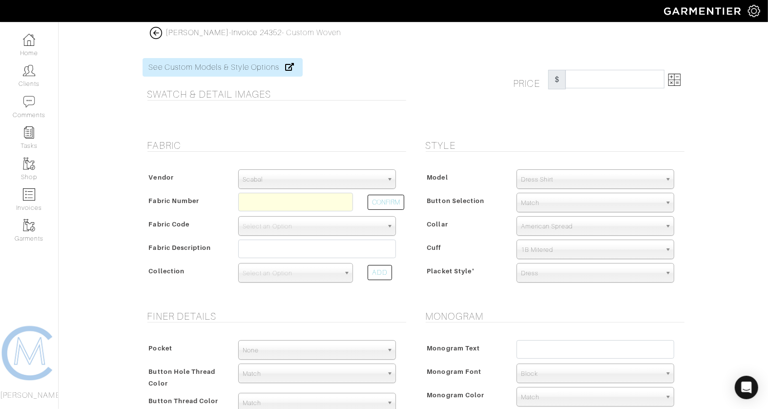
click at [347, 180] on span "Scabal" at bounding box center [313, 180] width 140 height 20
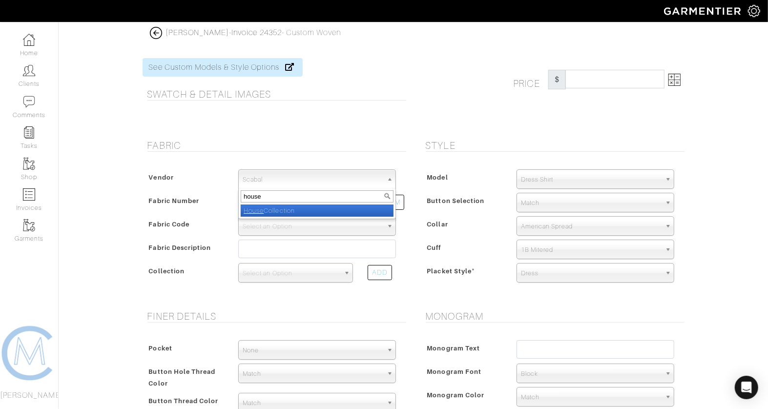
type input "house"
click at [319, 205] on li "House Collection" at bounding box center [317, 211] width 153 height 12
select select "75"
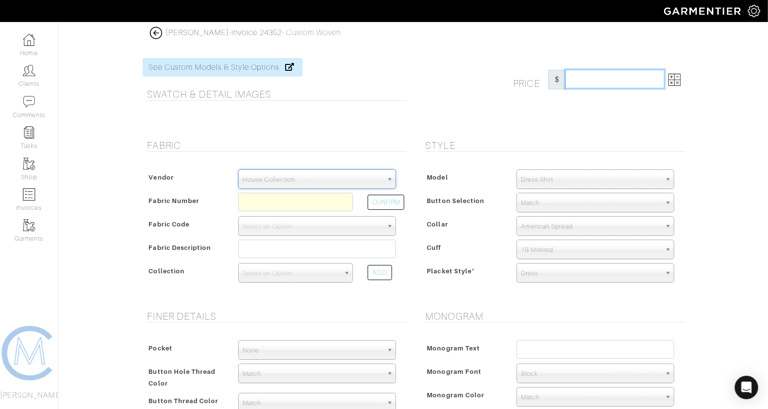
click at [606, 74] on input "text" at bounding box center [614, 79] width 99 height 19
drag, startPoint x: 389, startPoint y: 200, endPoint x: 285, endPoint y: 203, distance: 104.5
click at [290, 203] on div "Fabric Number CONFIRM" at bounding box center [274, 204] width 259 height 23
click at [279, 221] on span "Select an Option" at bounding box center [313, 227] width 140 height 20
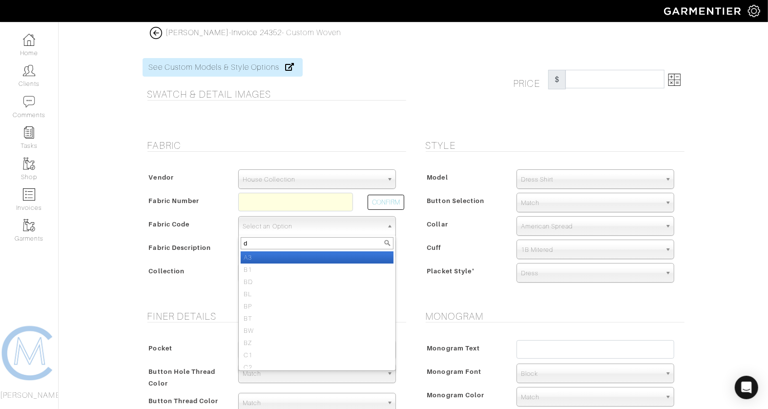
type input "d5"
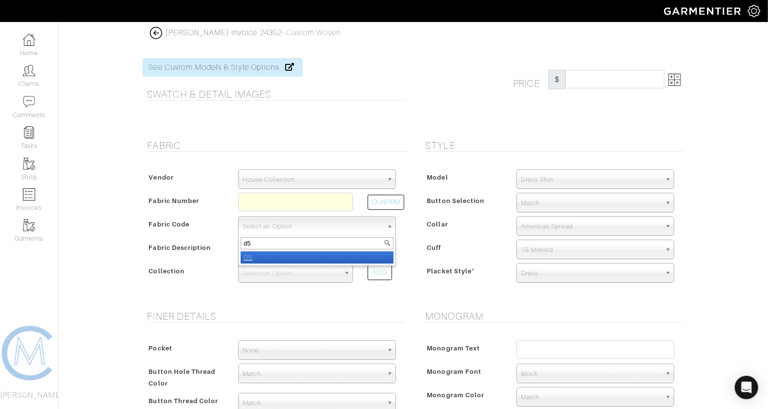
select select "5571"
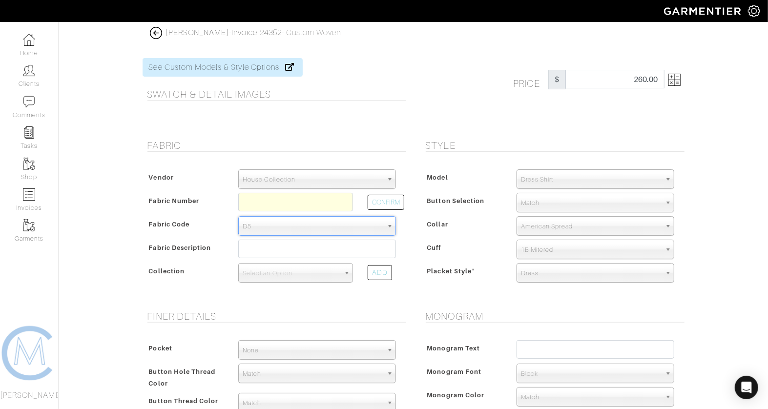
click at [674, 79] on img at bounding box center [674, 80] width 12 height 12
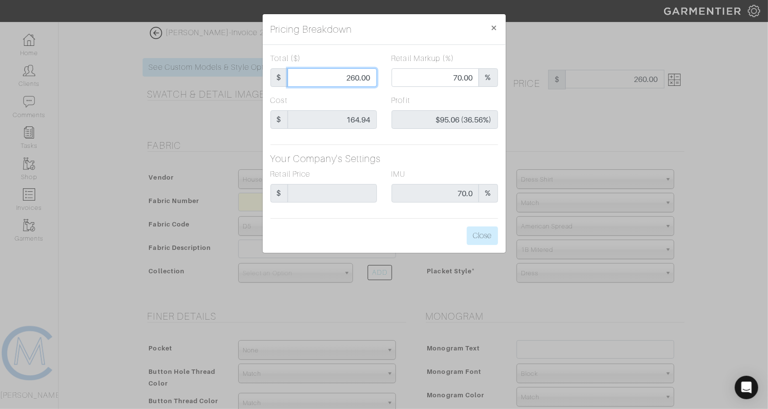
drag, startPoint x: 350, startPoint y: 79, endPoint x: 422, endPoint y: 85, distance: 72.5
click at [422, 85] on div "Total ($) $ 260.00 Retail Markup (%) 70.00 %" at bounding box center [384, 74] width 242 height 42
type input "27"
type input "0.00"
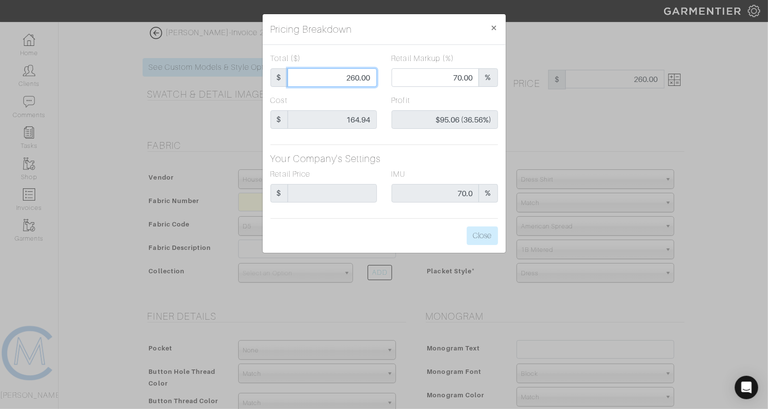
type input "-$137.94 (-510.89%)"
type input "275"
type input "71.64"
type input "$110.06 (40.02%)"
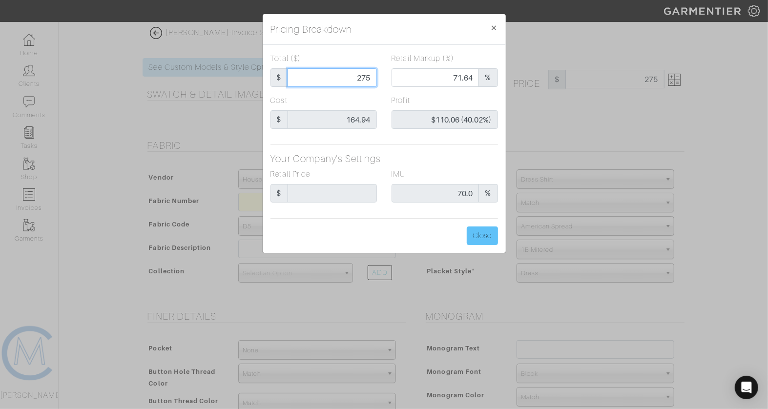
type input "275"
type input "275.00"
click at [481, 227] on button "Close" at bounding box center [482, 236] width 31 height 19
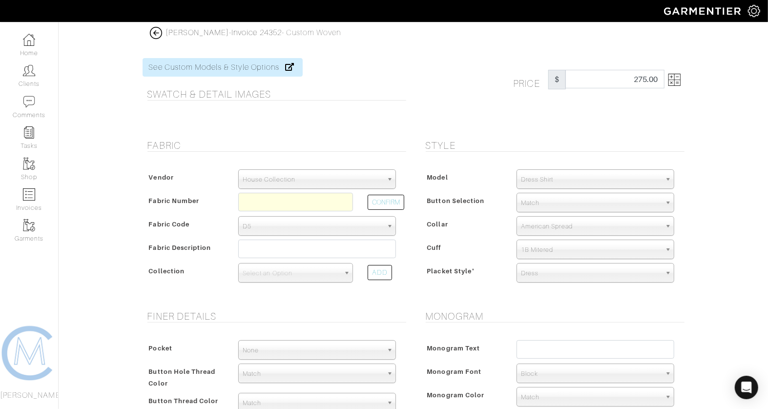
click at [361, 129] on form "See Custom Models & Style Options Swatch & Detail Images Price $ 275.00 Fabric …" at bounding box center [414, 385] width 542 height 679
click at [285, 267] on span "Select an Option" at bounding box center [291, 274] width 97 height 20
click at [287, 366] on li "Classic Shirting Insert V24061" at bounding box center [296, 365] width 110 height 12
select select "939"
click at [382, 167] on div "Vendor Scabal [PERSON_NAME] [PERSON_NAME] Dormeuil House Collection [GEOGRAPHIC…" at bounding box center [275, 229] width 264 height 139
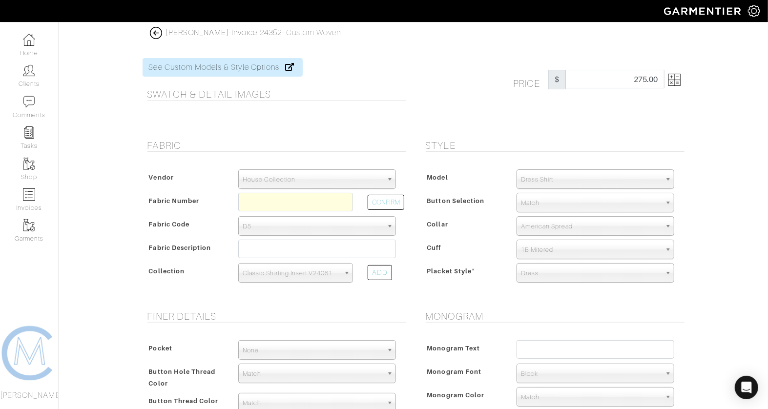
scroll to position [359, 0]
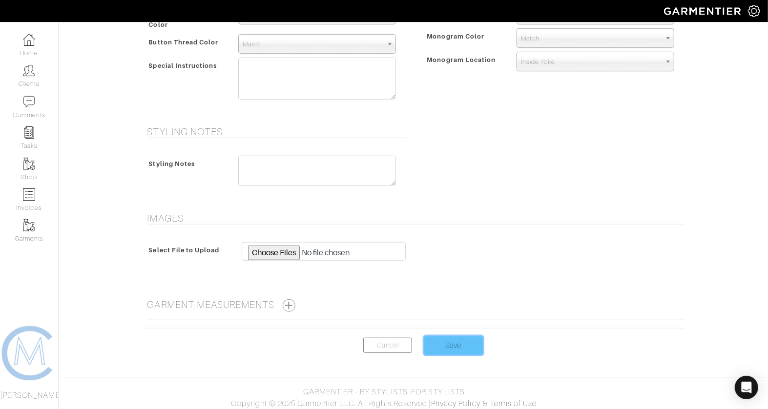
click at [447, 342] on input "Save" at bounding box center [453, 345] width 59 height 19
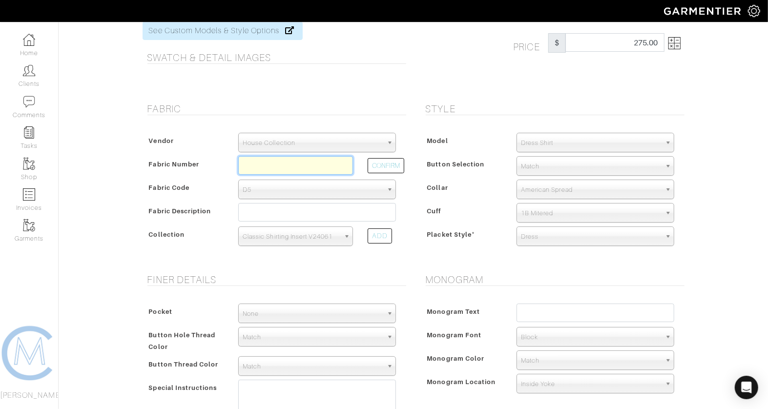
scroll to position [25, 0]
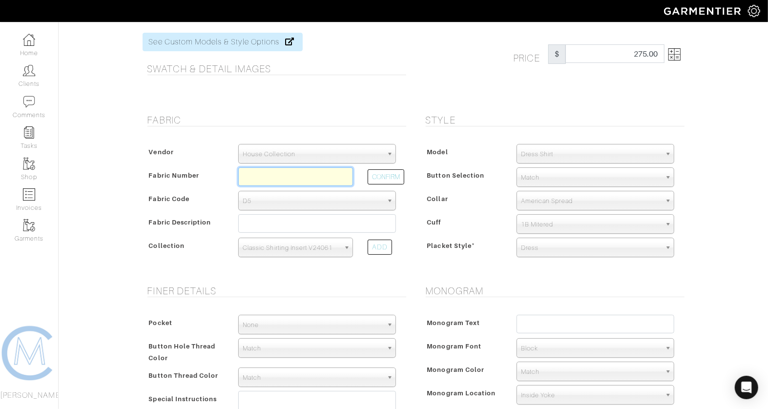
click at [322, 175] on input "text" at bounding box center [295, 176] width 115 height 19
type input "D5-48144813"
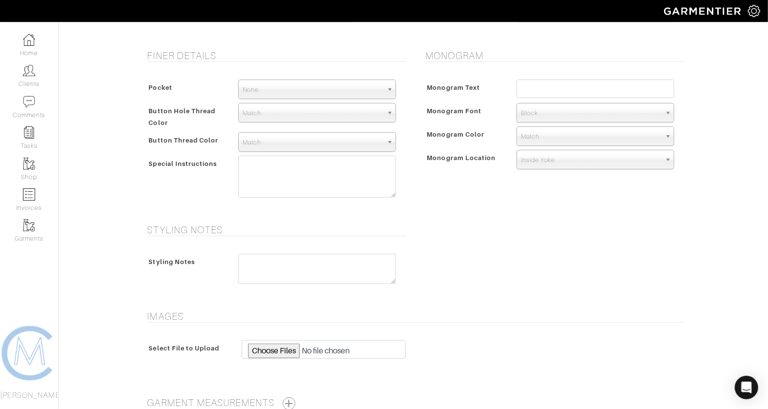
scroll to position [359, 0]
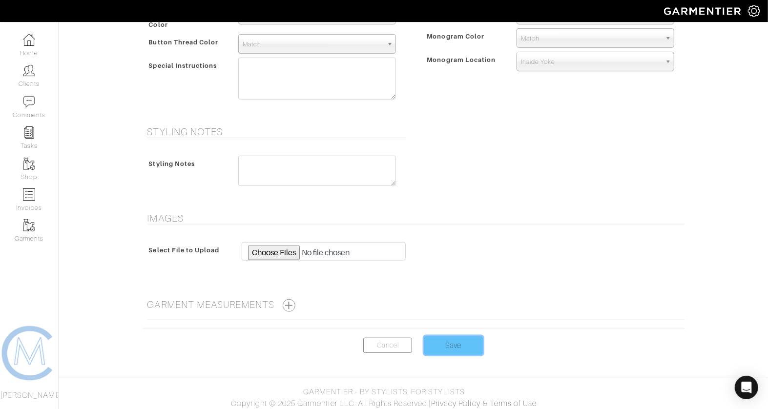
click at [465, 348] on input "Save" at bounding box center [453, 345] width 59 height 19
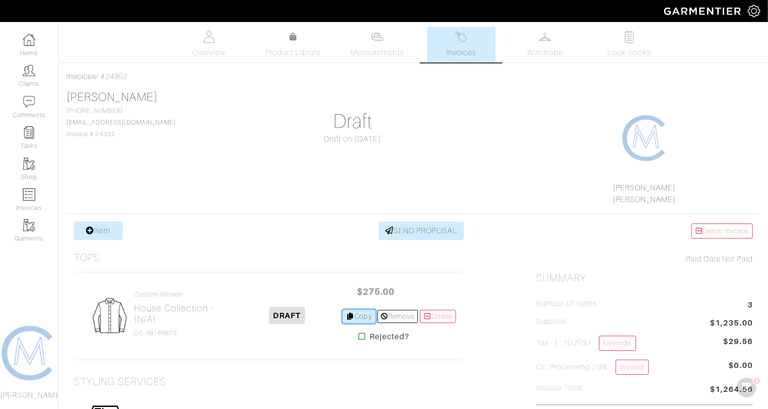
click at [356, 312] on link "Copy" at bounding box center [359, 316] width 33 height 13
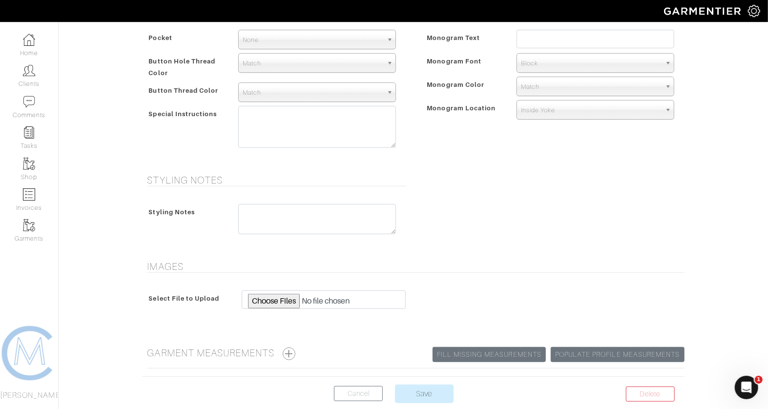
scroll to position [378, 0]
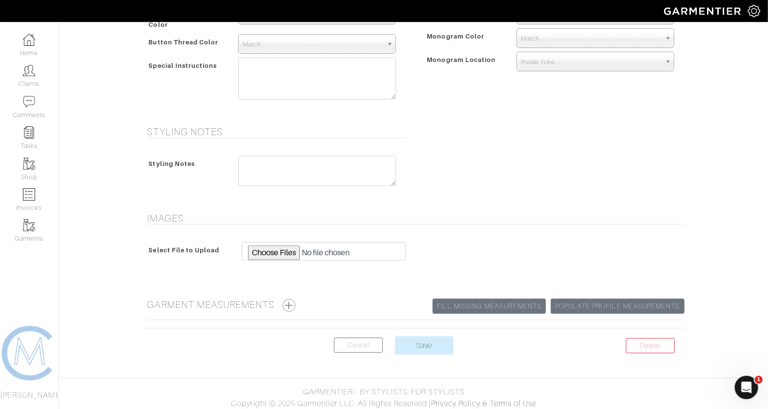
click at [428, 330] on form "See Custom Models & Style Options Swatch & Detail Images Price $ 275.00 Fabric …" at bounding box center [414, 26] width 542 height 679
click at [423, 339] on input "Save" at bounding box center [424, 345] width 59 height 19
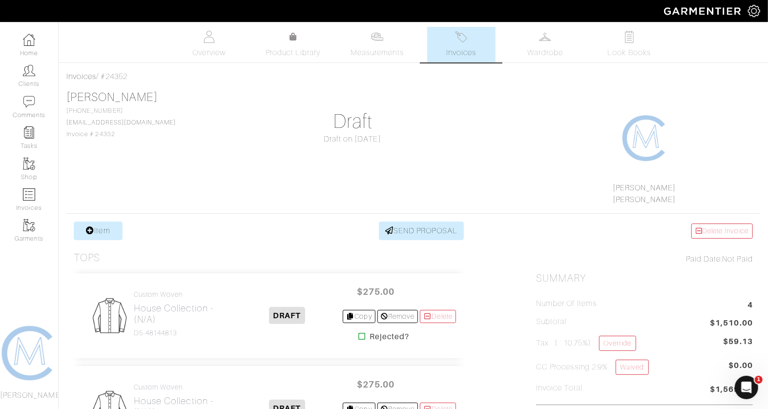
scroll to position [95, 0]
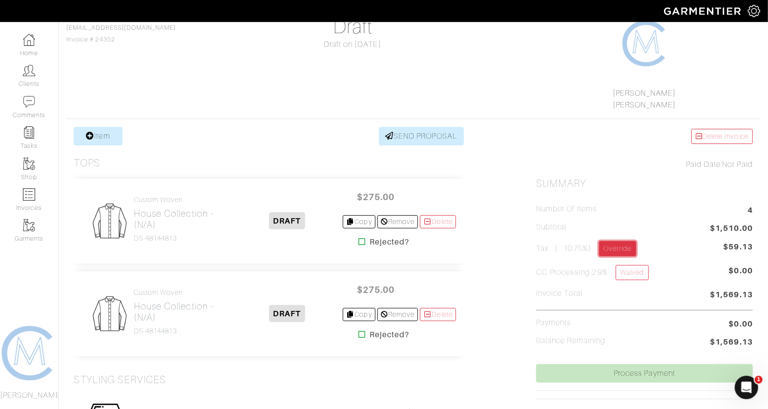
click at [607, 245] on link "Override" at bounding box center [617, 248] width 37 height 15
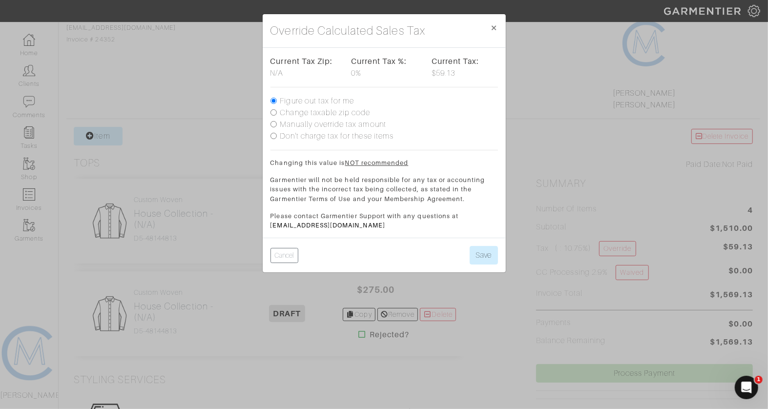
click at [334, 110] on label "Change taxable zip code" at bounding box center [325, 113] width 90 height 12
click at [277, 110] on input "Change taxable zip code" at bounding box center [274, 112] width 6 height 6
radio input "true"
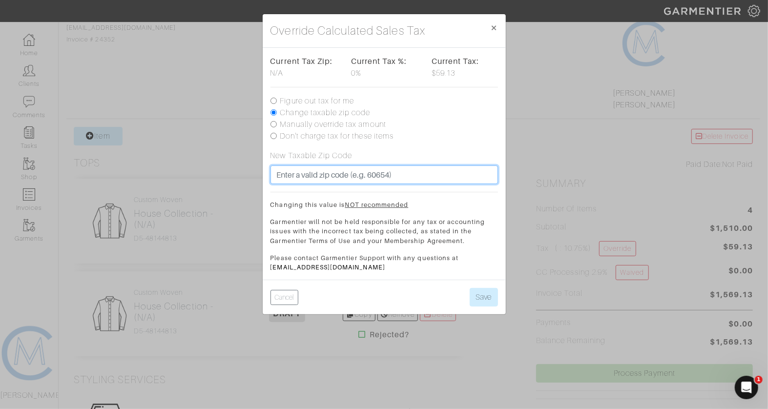
click at [323, 173] on input "text" at bounding box center [385, 175] width 228 height 19
type input "90292"
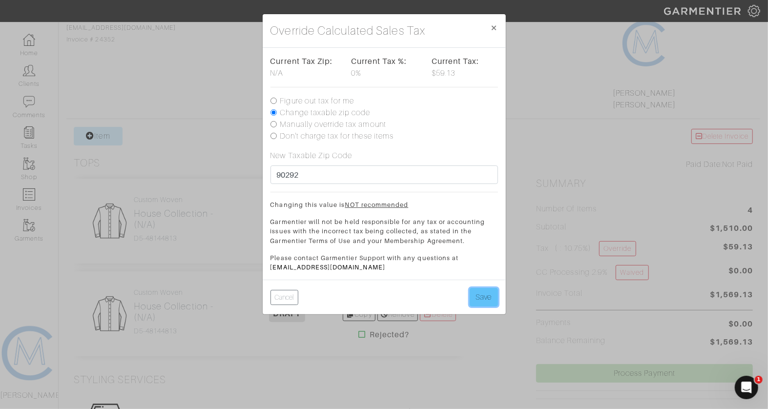
click at [491, 302] on button "Save" at bounding box center [484, 297] width 28 height 19
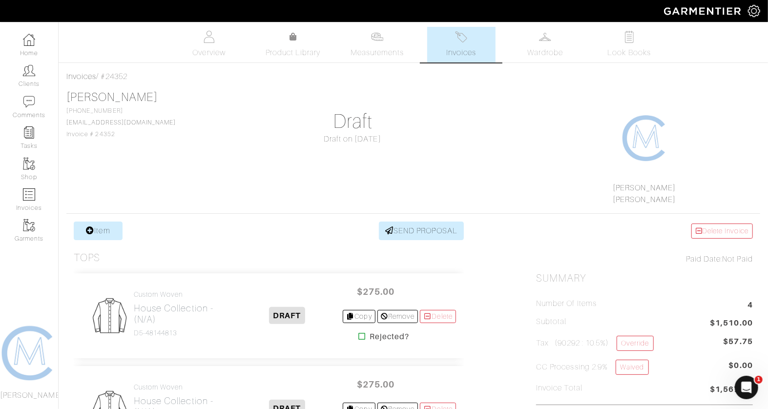
click at [476, 45] on link "Invoices" at bounding box center [461, 45] width 68 height 36
